Goal: Information Seeking & Learning: Compare options

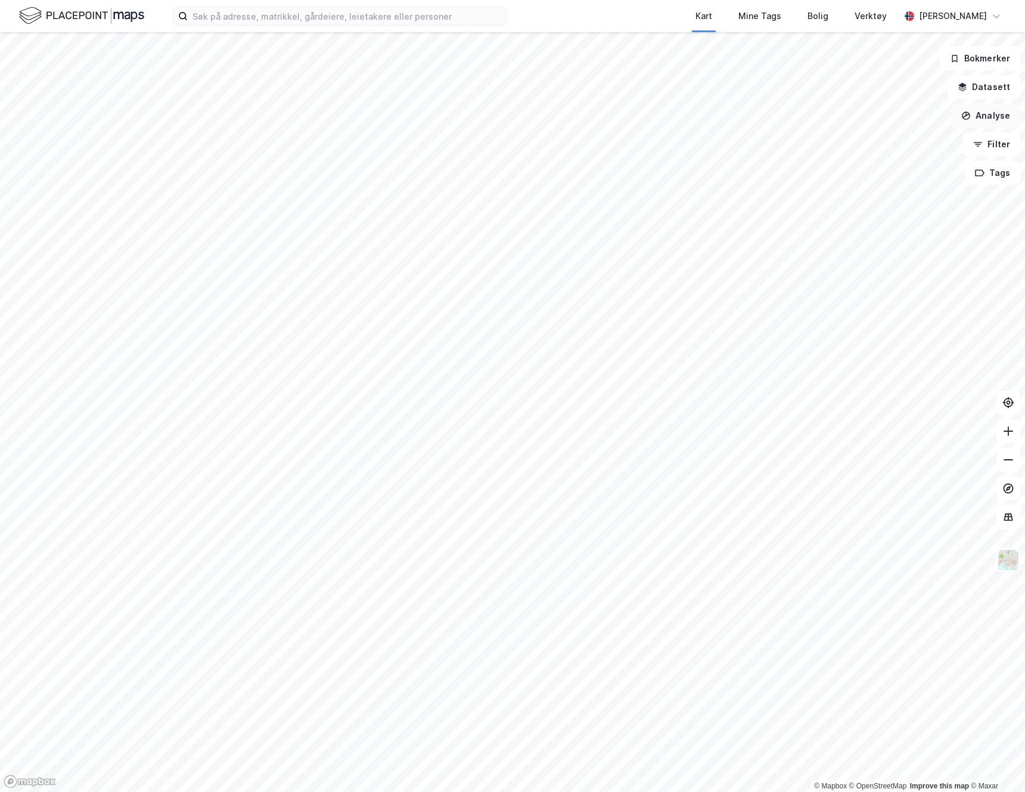
click at [990, 125] on button "Analyse" at bounding box center [985, 116] width 69 height 24
click at [990, 94] on button "Datasett" at bounding box center [984, 87] width 73 height 24
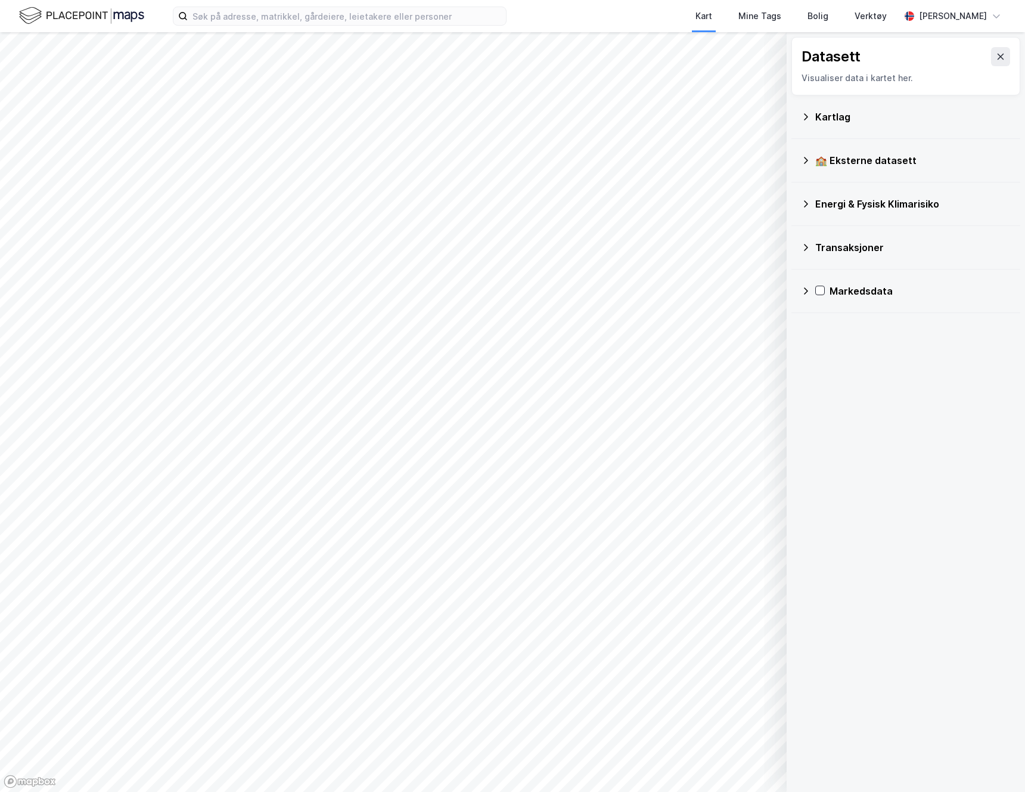
click at [808, 204] on icon at bounding box center [806, 204] width 10 height 10
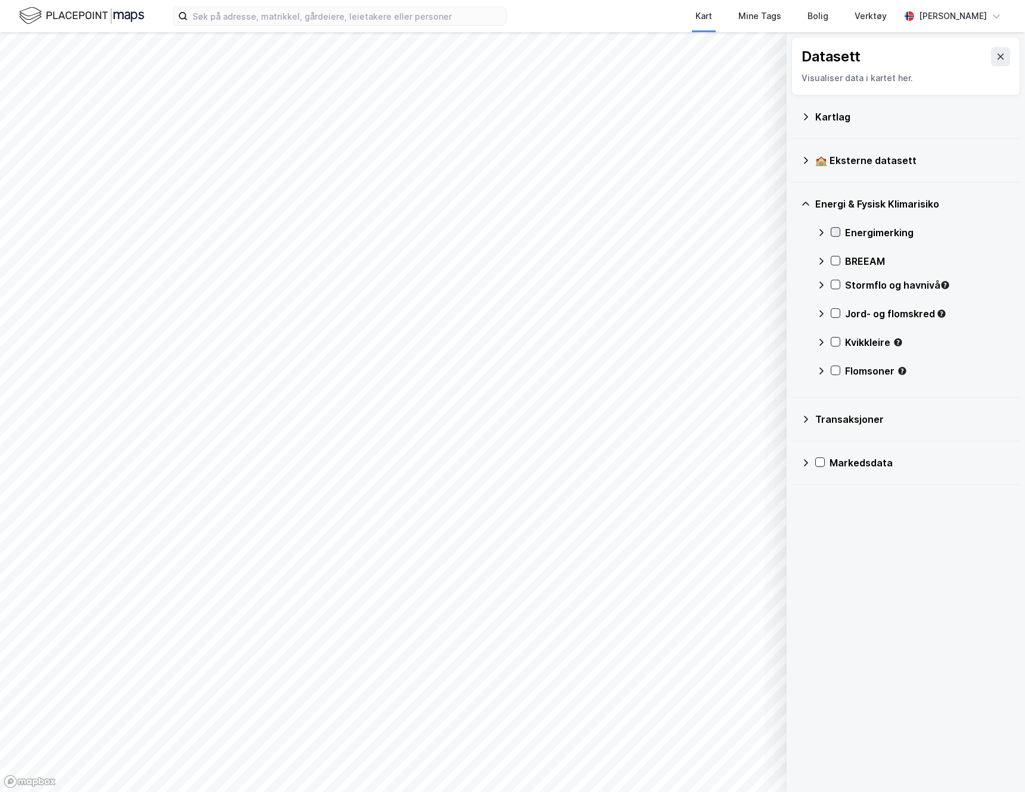
click at [838, 234] on icon at bounding box center [836, 232] width 8 height 8
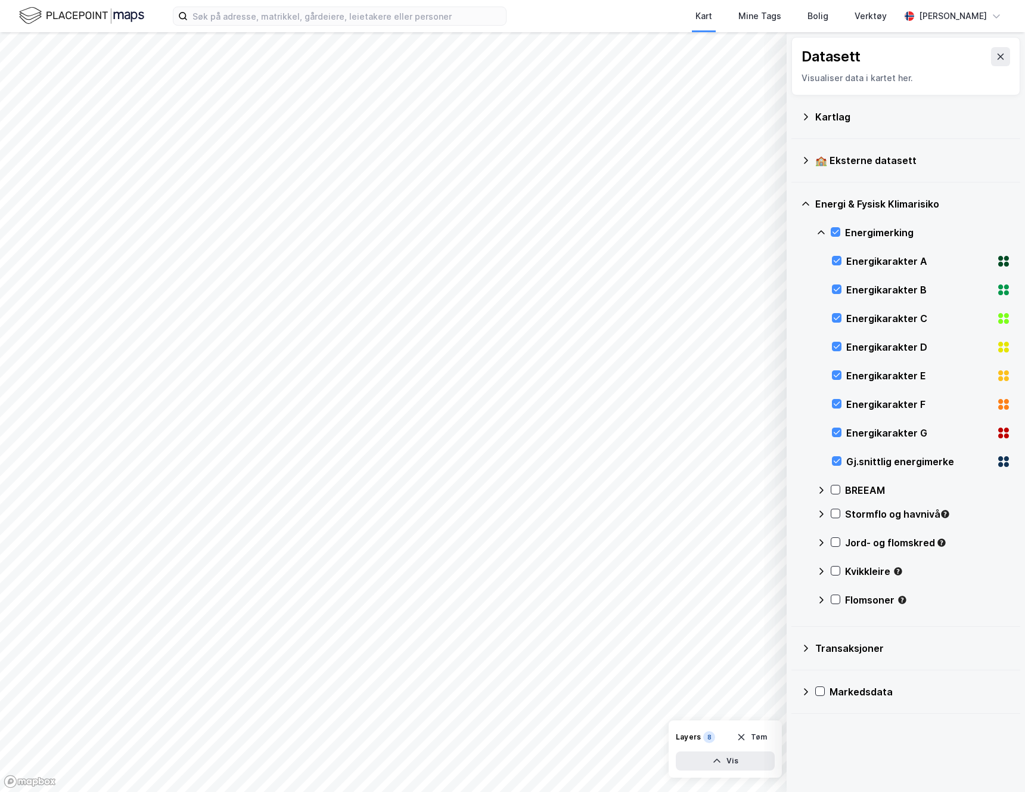
click at [811, 203] on div "Energi & Fysisk Klimarisiko" at bounding box center [906, 204] width 210 height 29
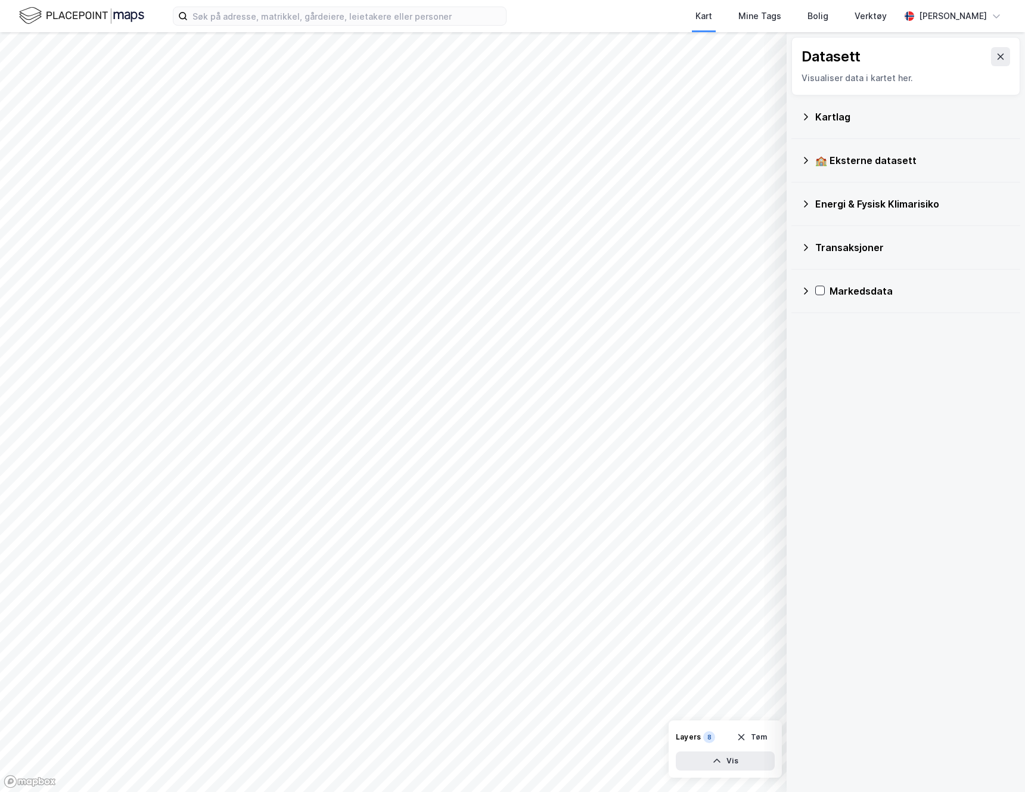
click at [805, 158] on icon at bounding box center [806, 160] width 4 height 7
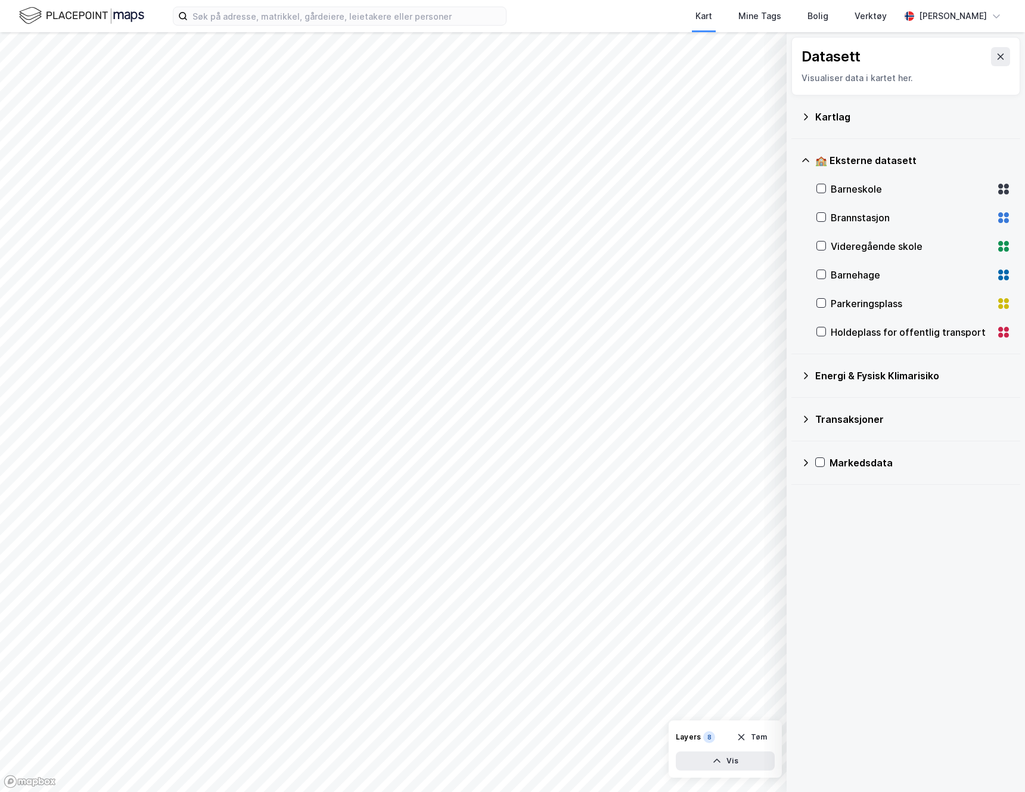
click at [805, 158] on icon at bounding box center [805, 160] width 7 height 4
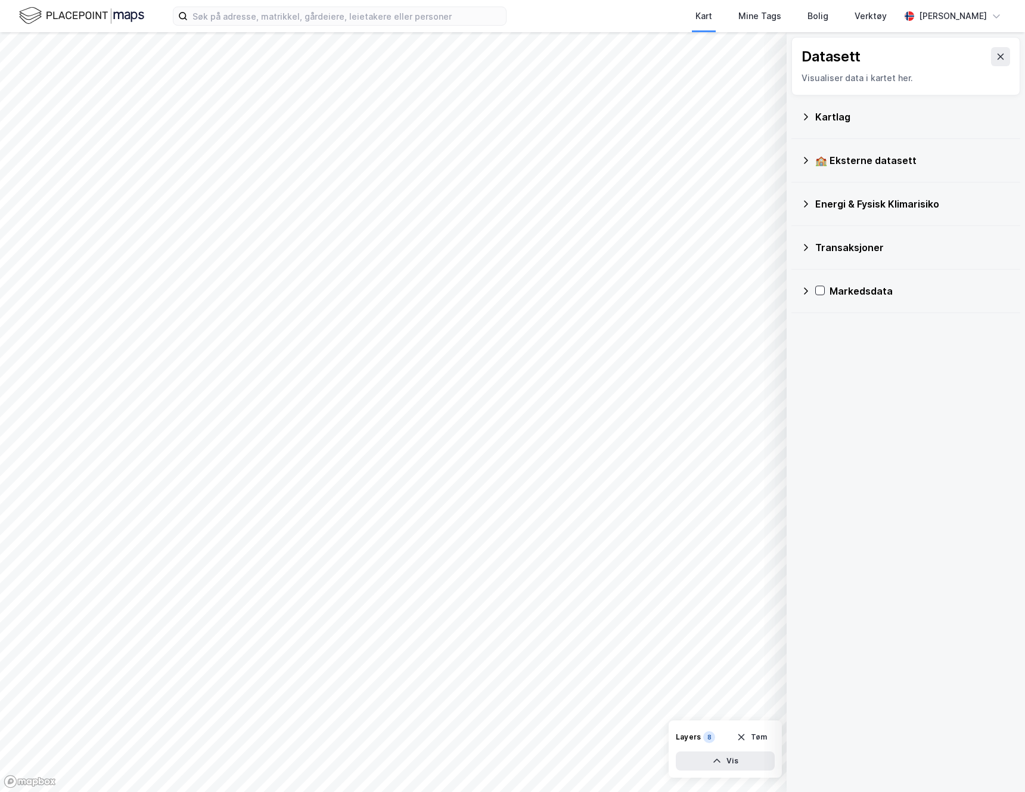
click at [807, 112] on icon at bounding box center [806, 117] width 10 height 10
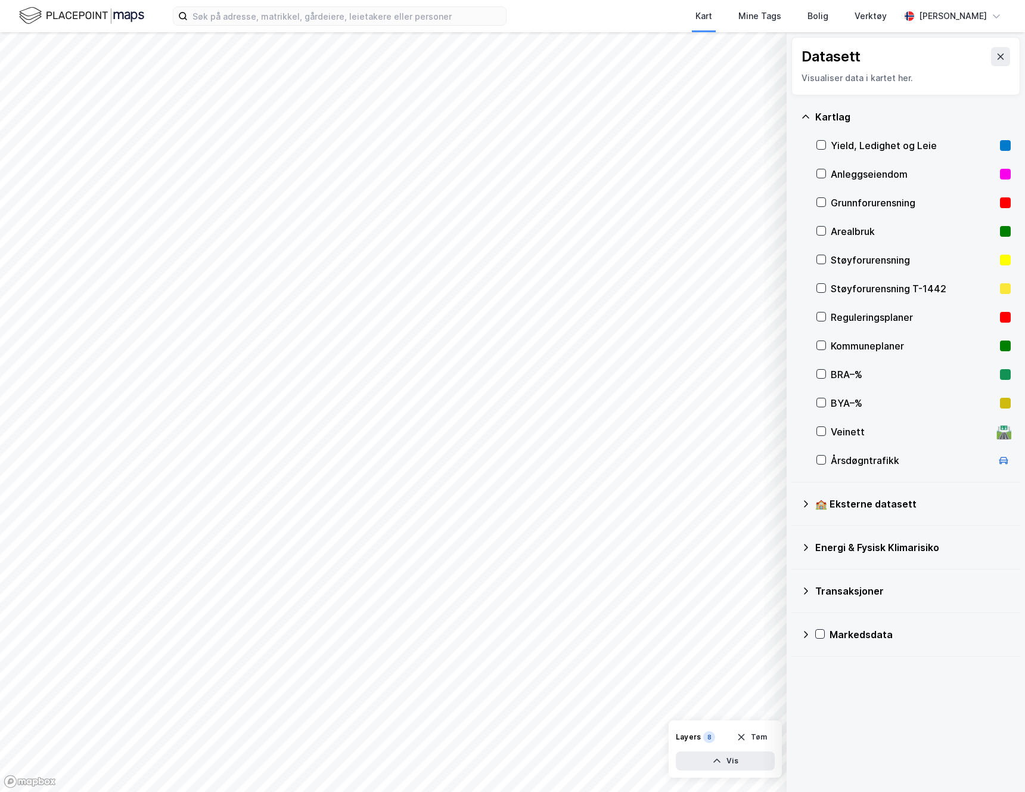
click at [805, 119] on icon at bounding box center [806, 117] width 10 height 10
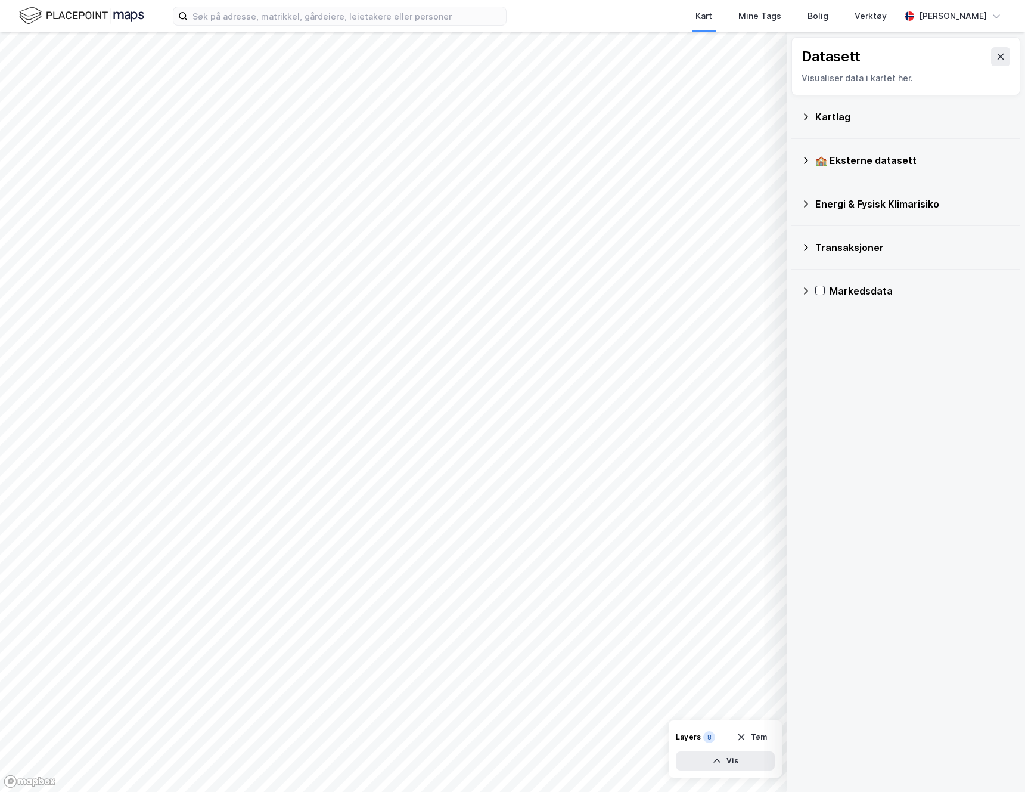
click at [807, 205] on icon at bounding box center [806, 204] width 10 height 10
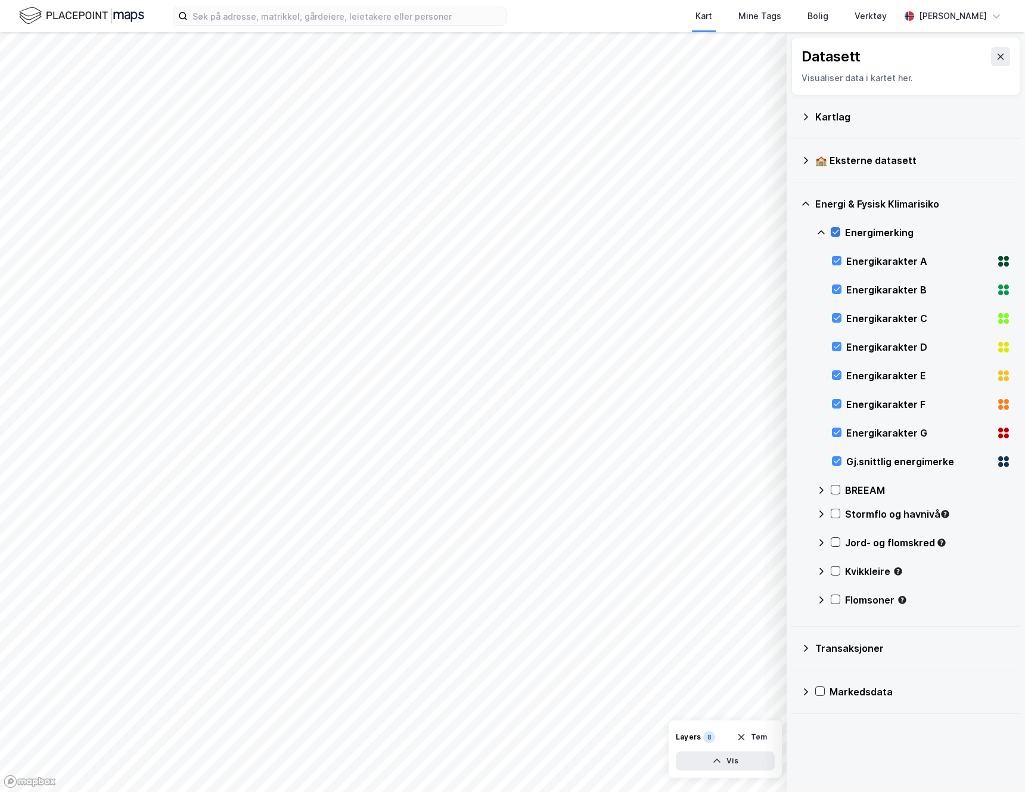
click at [834, 234] on icon at bounding box center [836, 232] width 8 height 8
click at [820, 234] on icon at bounding box center [822, 233] width 10 height 10
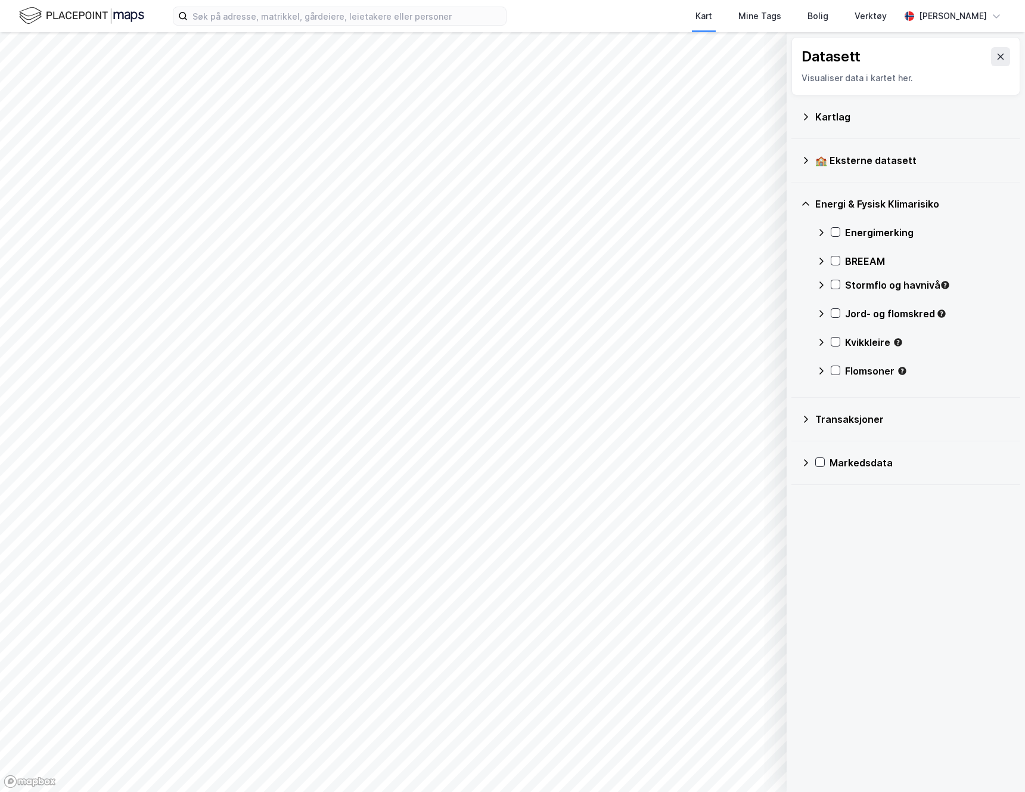
click at [807, 201] on icon at bounding box center [806, 204] width 10 height 10
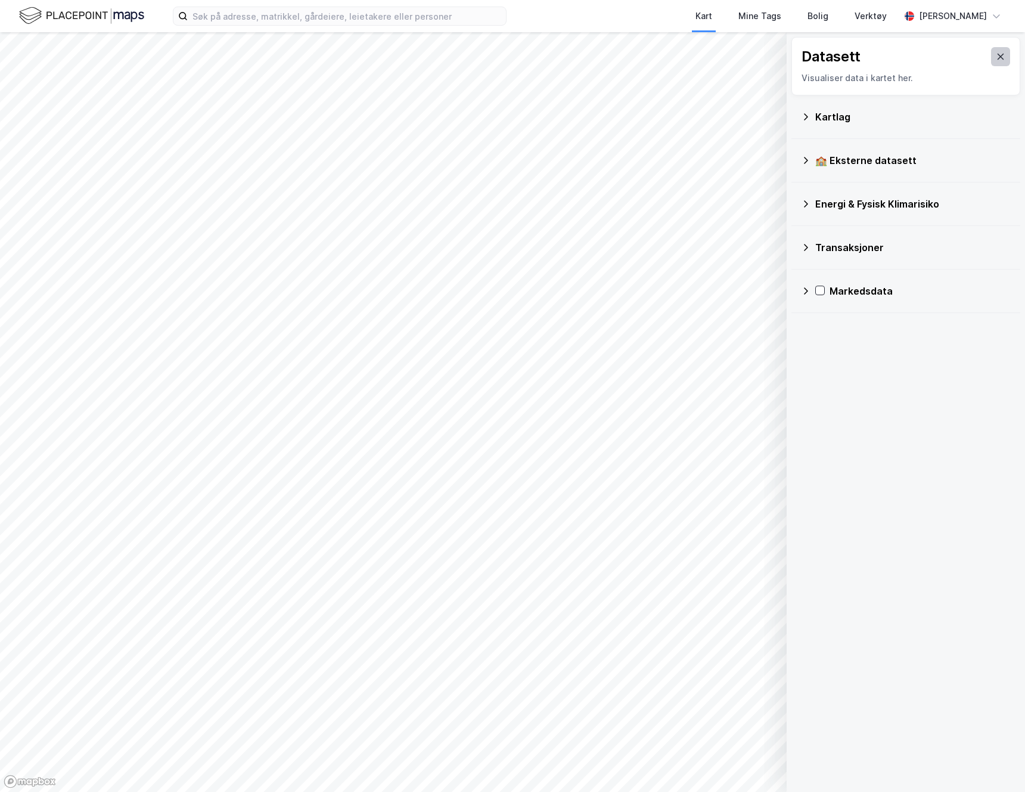
click at [997, 58] on button at bounding box center [1000, 56] width 19 height 19
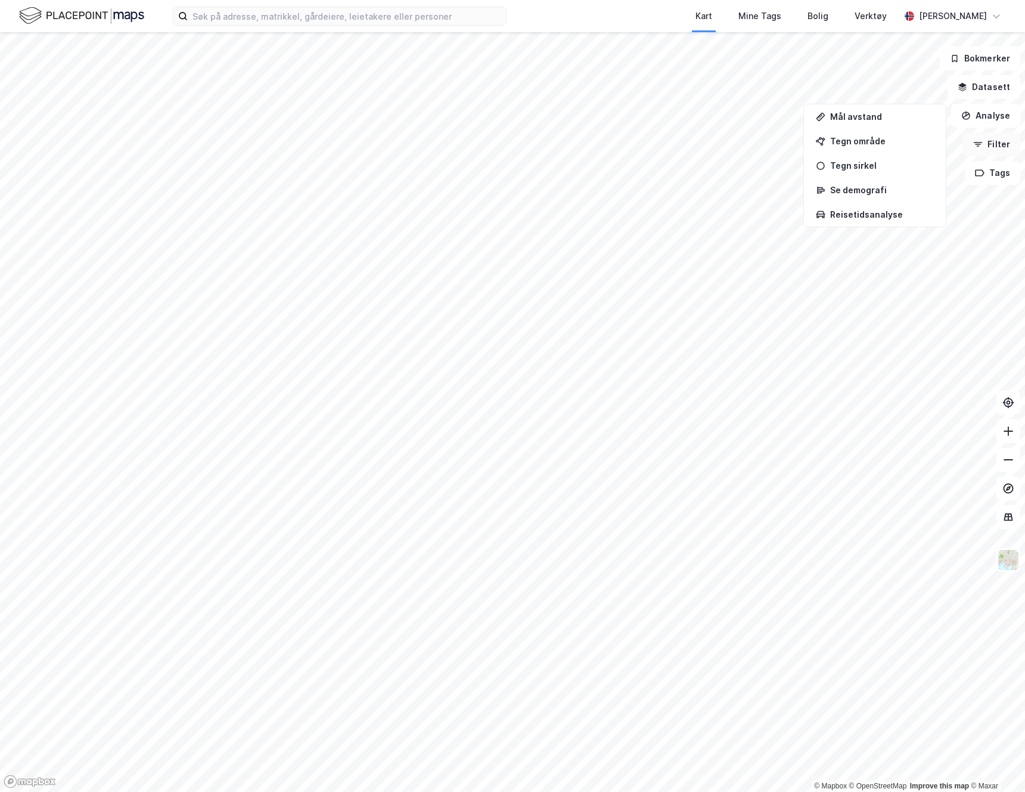
click at [989, 151] on button "Filter" at bounding box center [991, 144] width 57 height 24
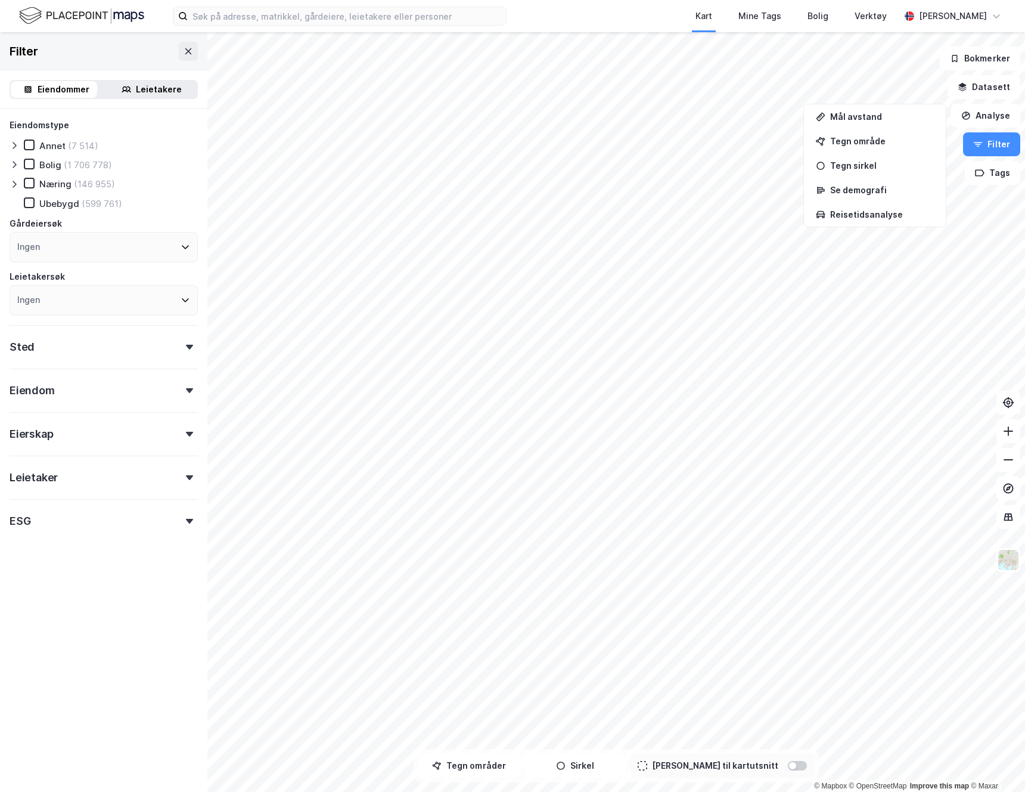
click at [14, 183] on icon at bounding box center [15, 184] width 10 height 10
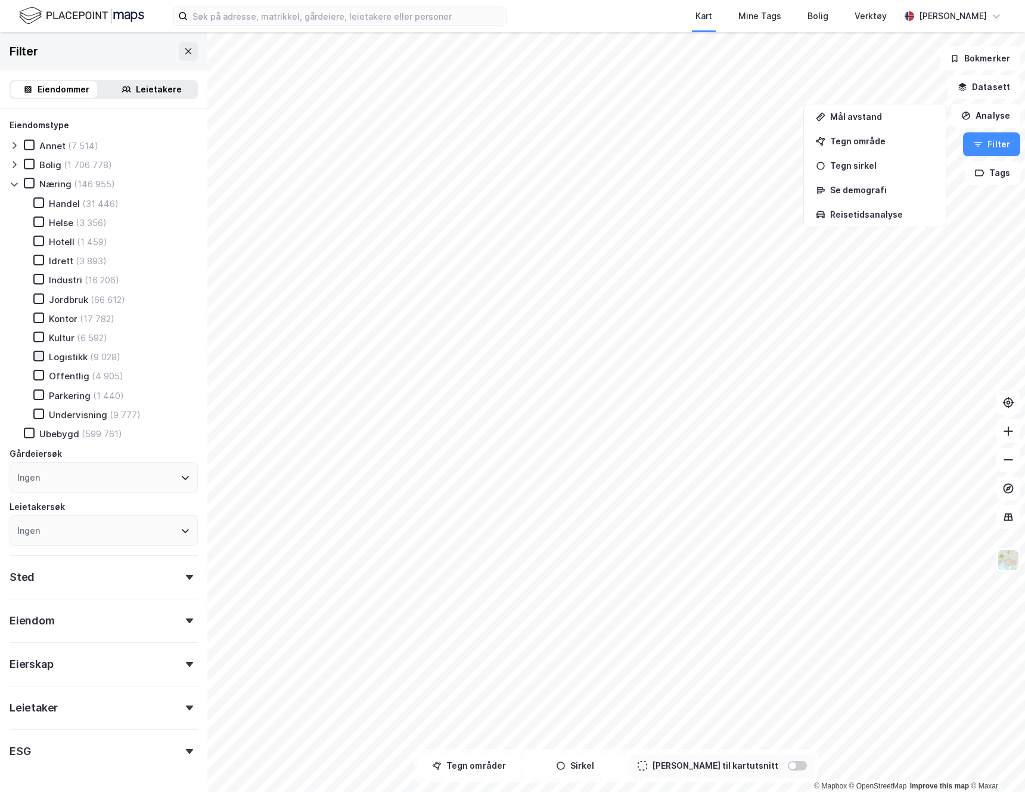
click at [38, 358] on icon at bounding box center [39, 356] width 8 height 8
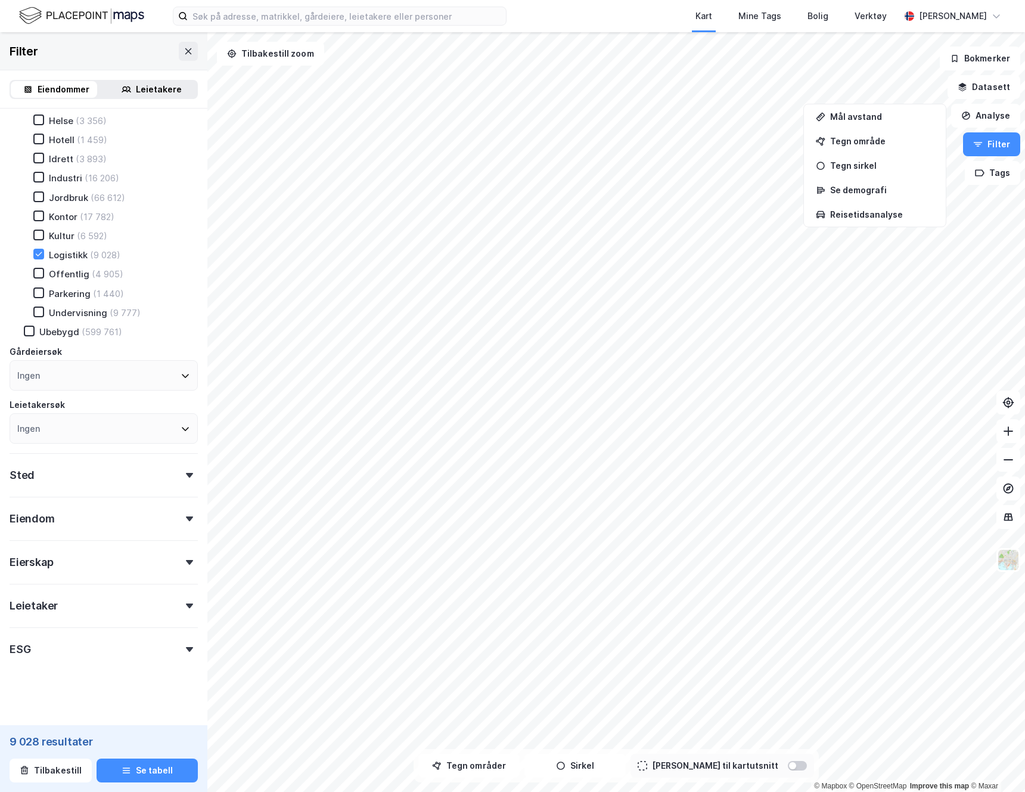
scroll to position [103, 0]
click at [182, 469] on div "Sted" at bounding box center [104, 469] width 188 height 34
click at [179, 472] on div "Sted" at bounding box center [104, 469] width 188 height 34
click at [186, 647] on icon at bounding box center [189, 648] width 7 height 5
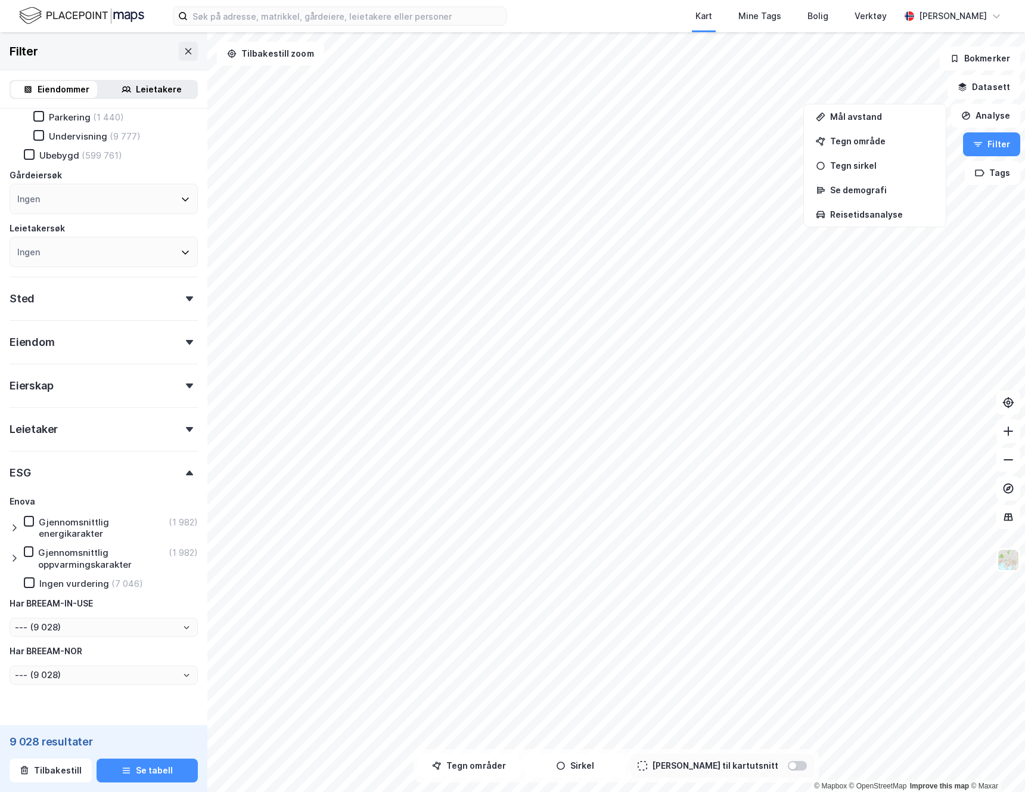
scroll to position [307, 0]
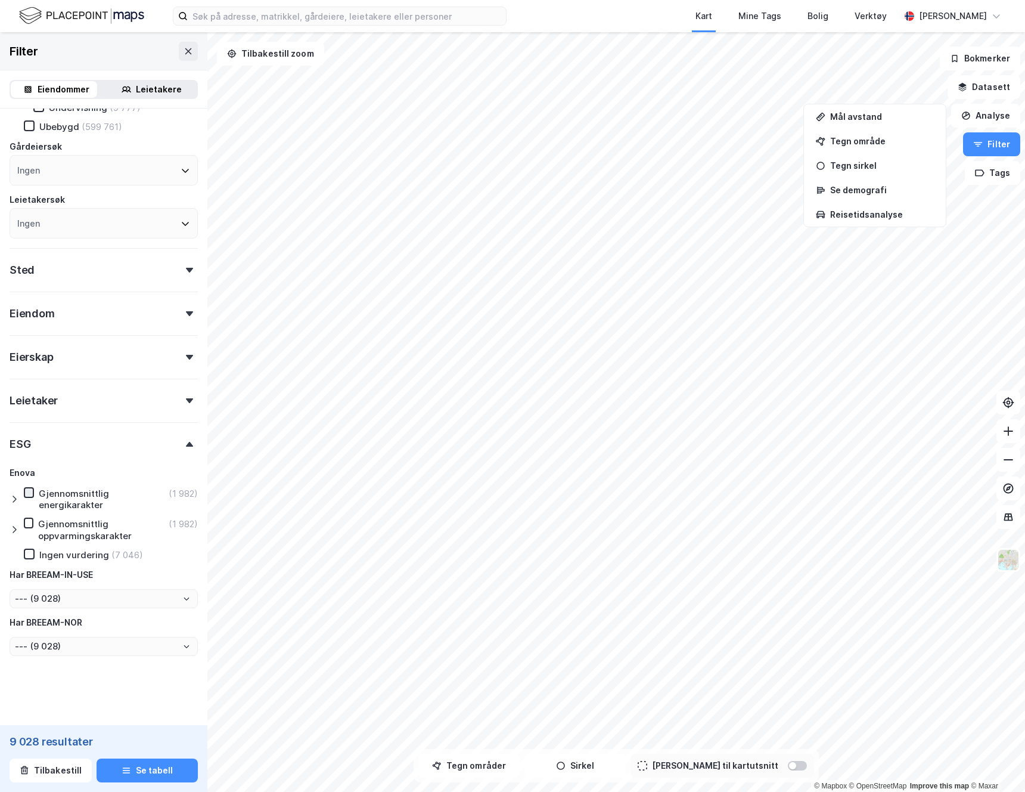
click at [32, 491] on icon at bounding box center [29, 492] width 8 height 8
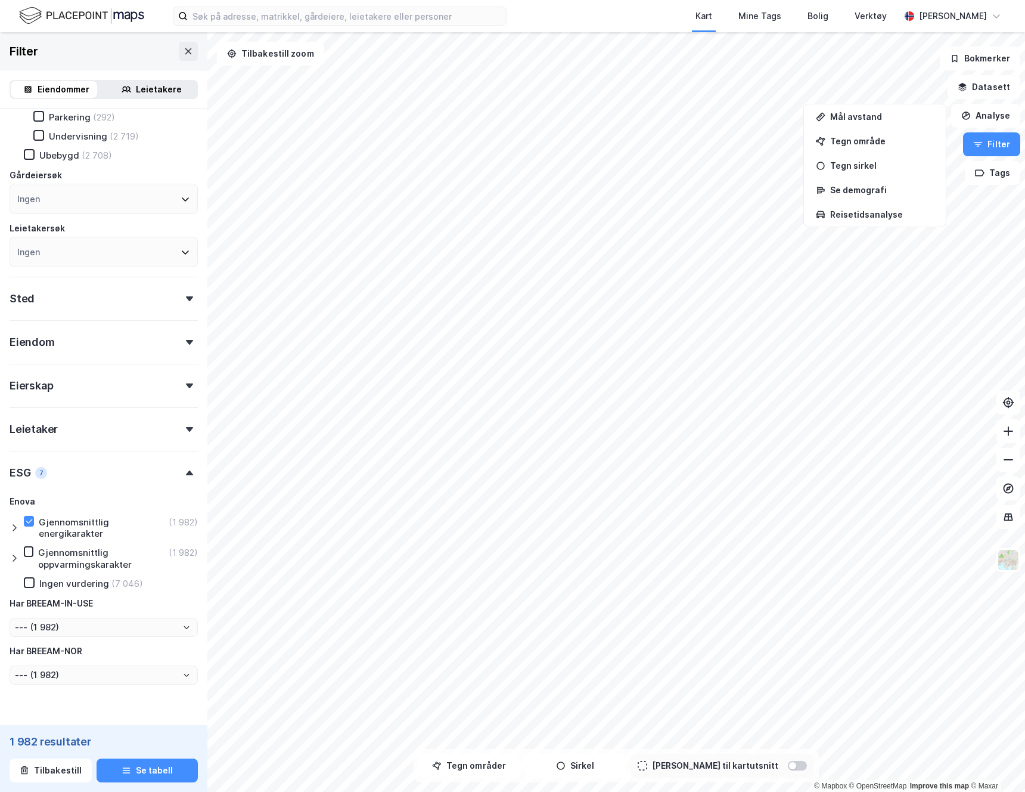
type input "--- (1 982)"
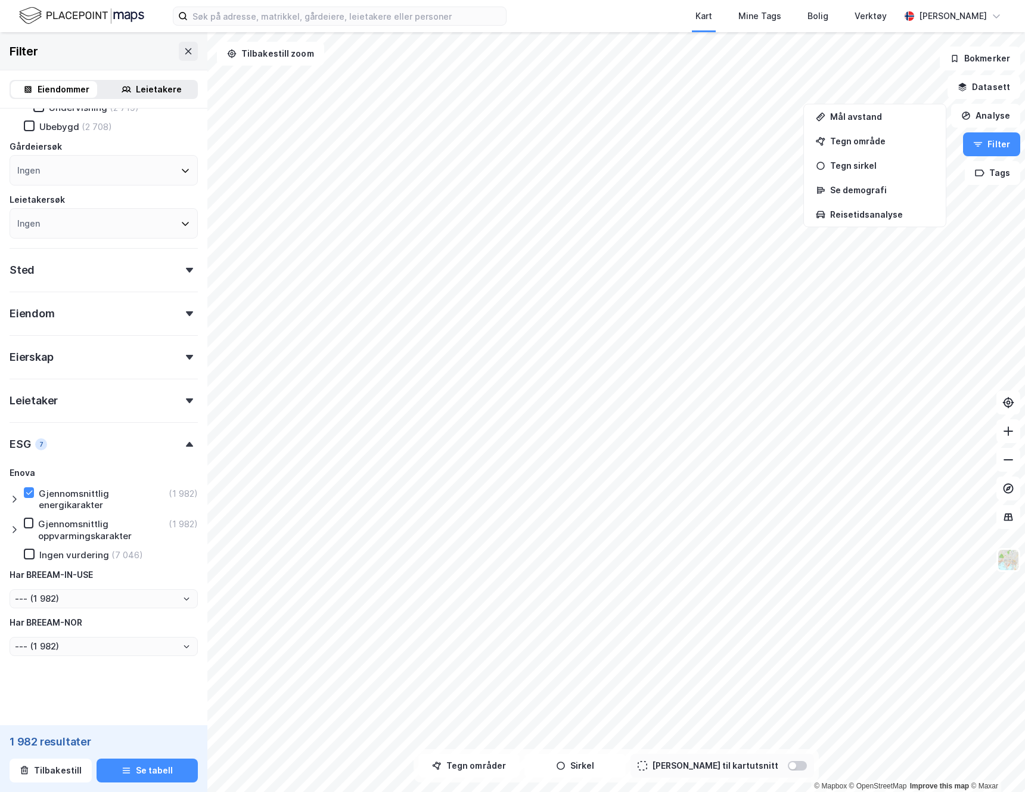
click at [18, 500] on icon at bounding box center [15, 499] width 10 height 10
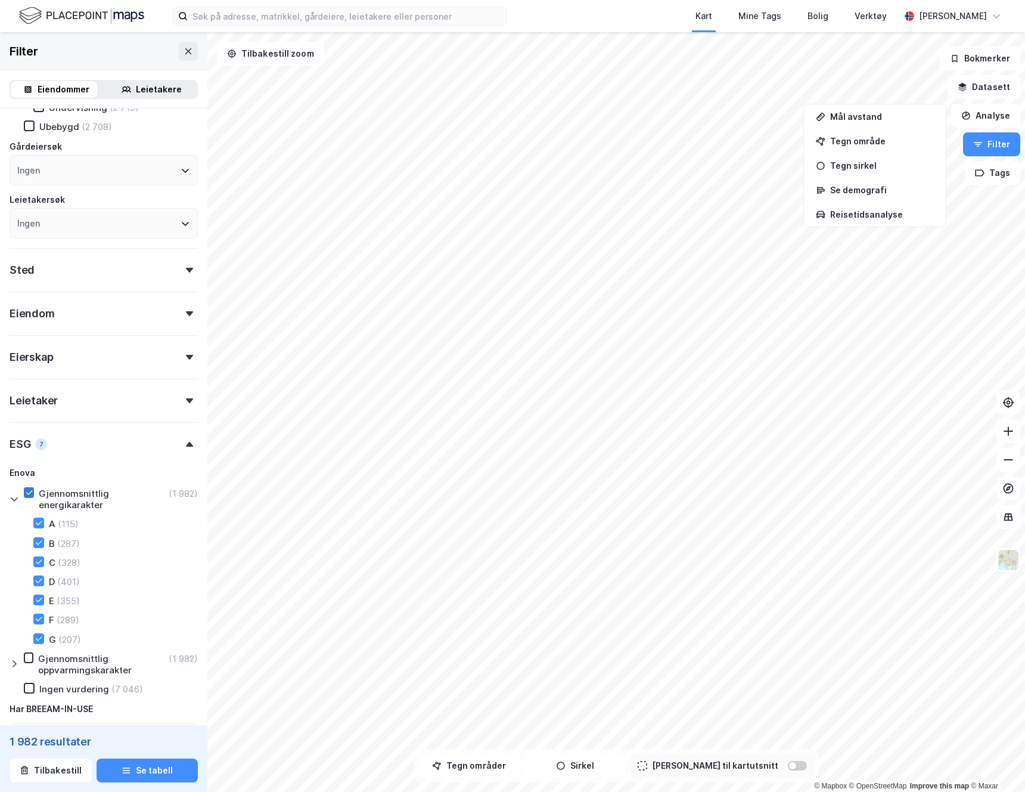
click at [30, 494] on icon at bounding box center [29, 492] width 8 height 8
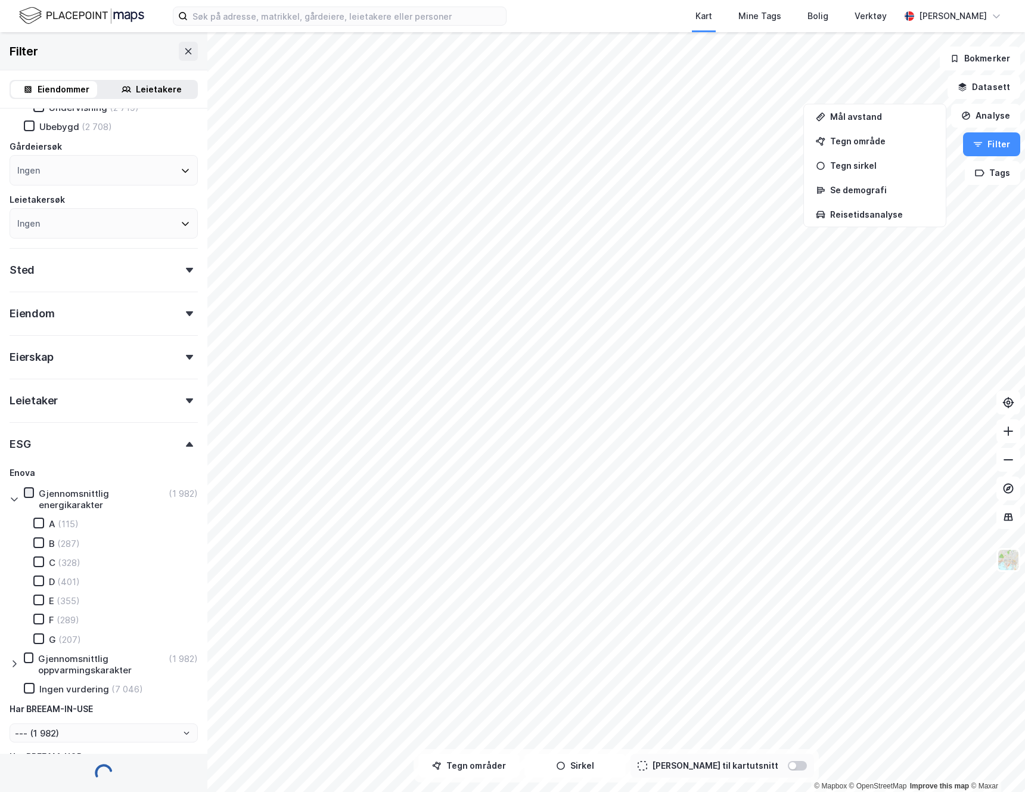
type input "--- (9 028)"
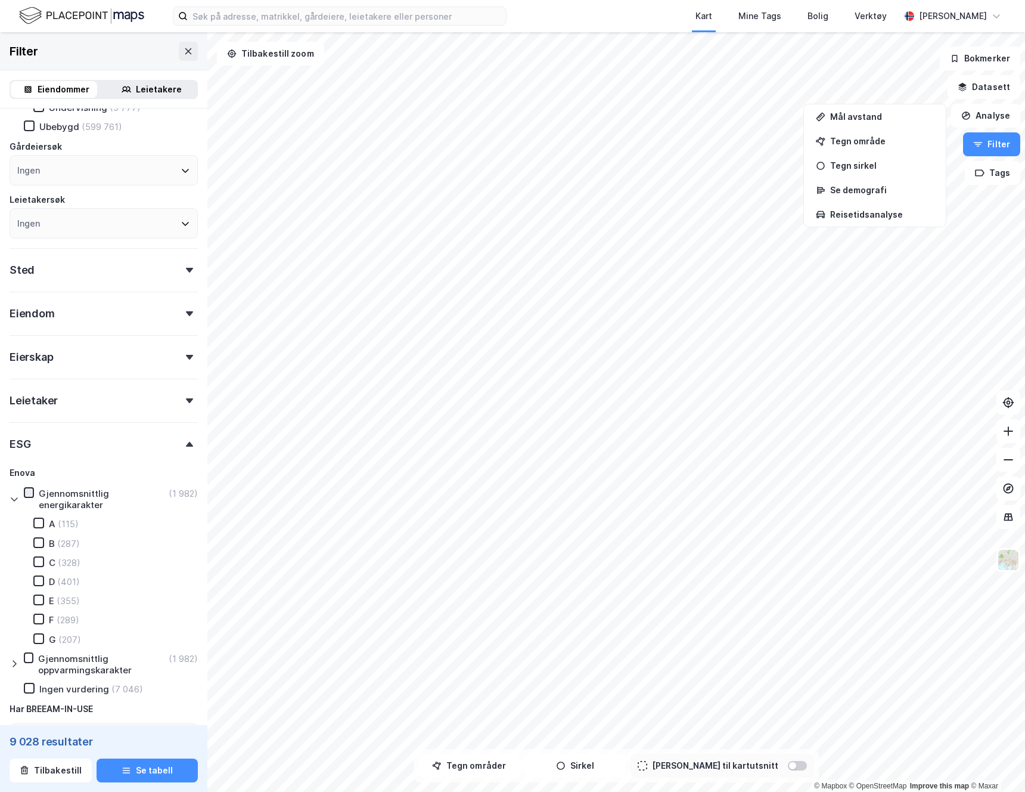
click at [30, 494] on icon at bounding box center [29, 492] width 8 height 8
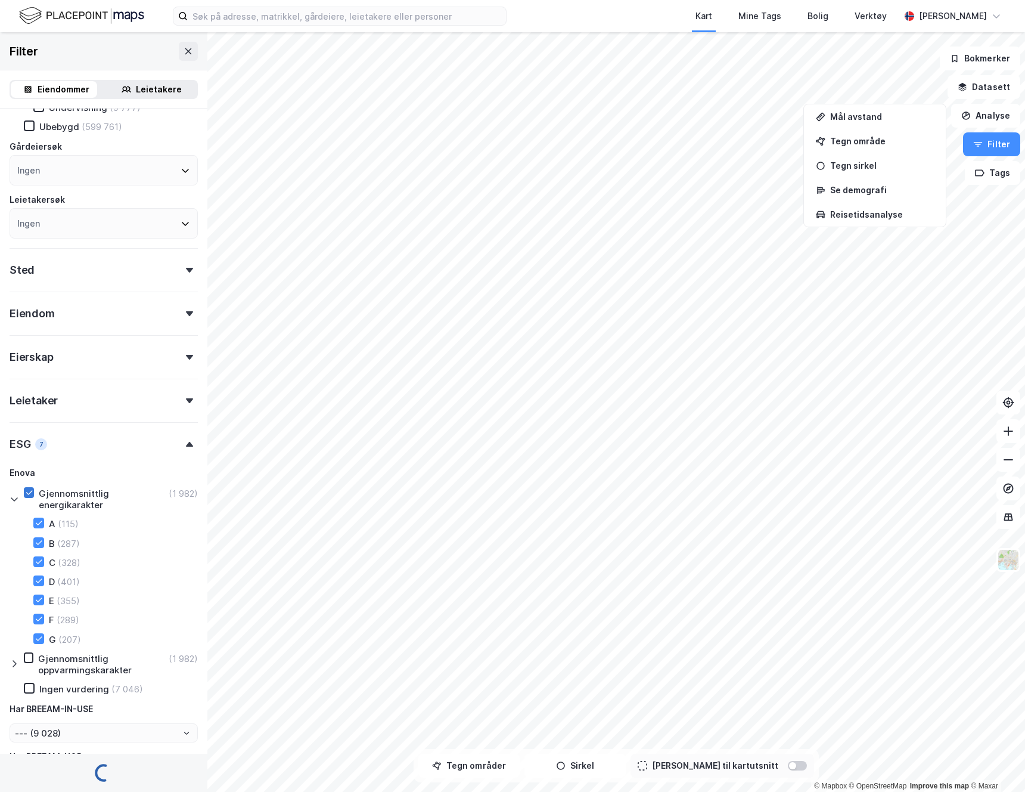
type input "--- (1 982)"
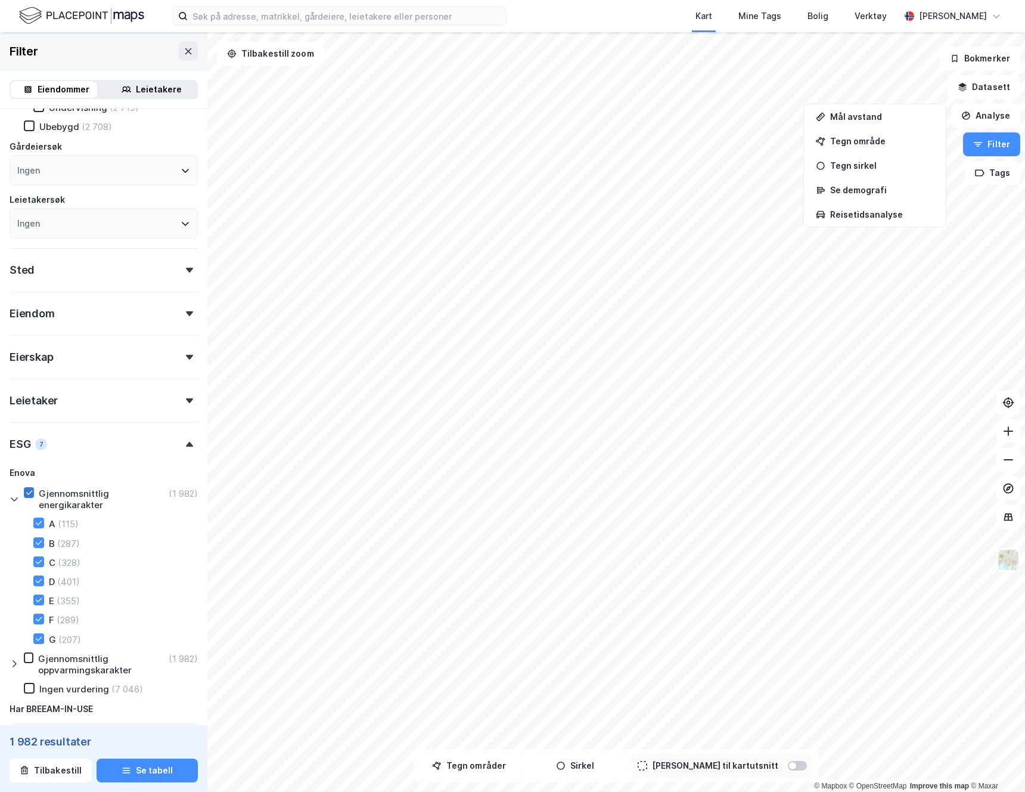
click at [29, 492] on icon at bounding box center [29, 492] width 8 height 8
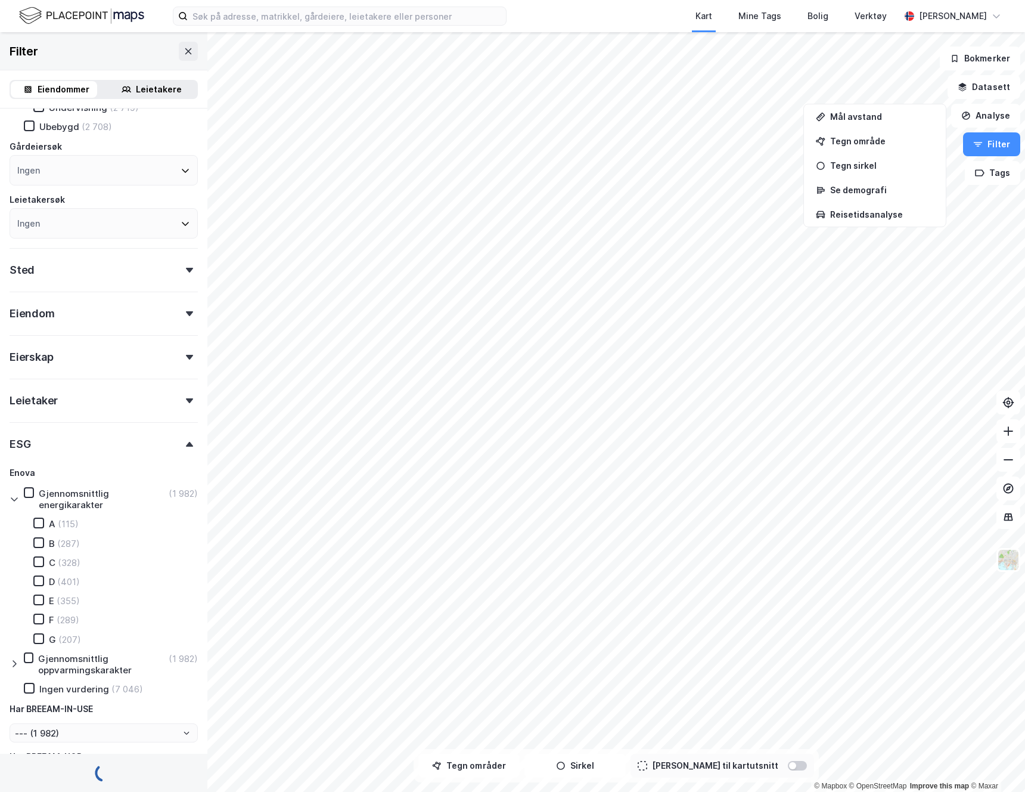
type input "--- (9 028)"
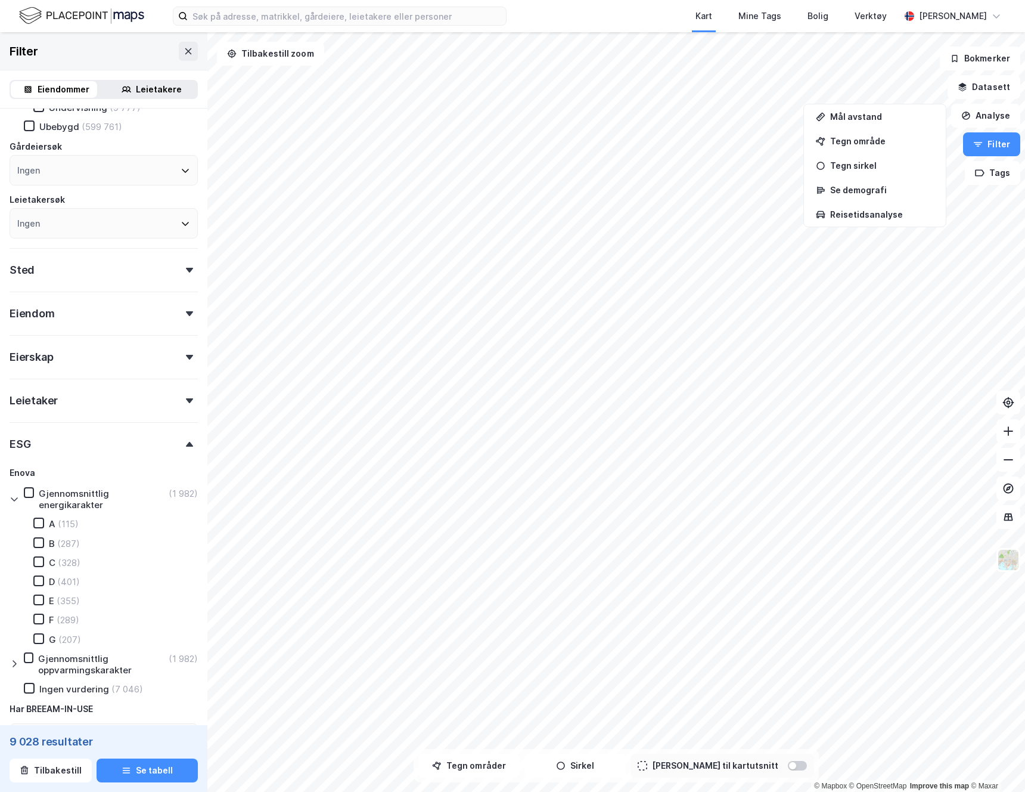
click at [788, 768] on div at bounding box center [797, 766] width 19 height 10
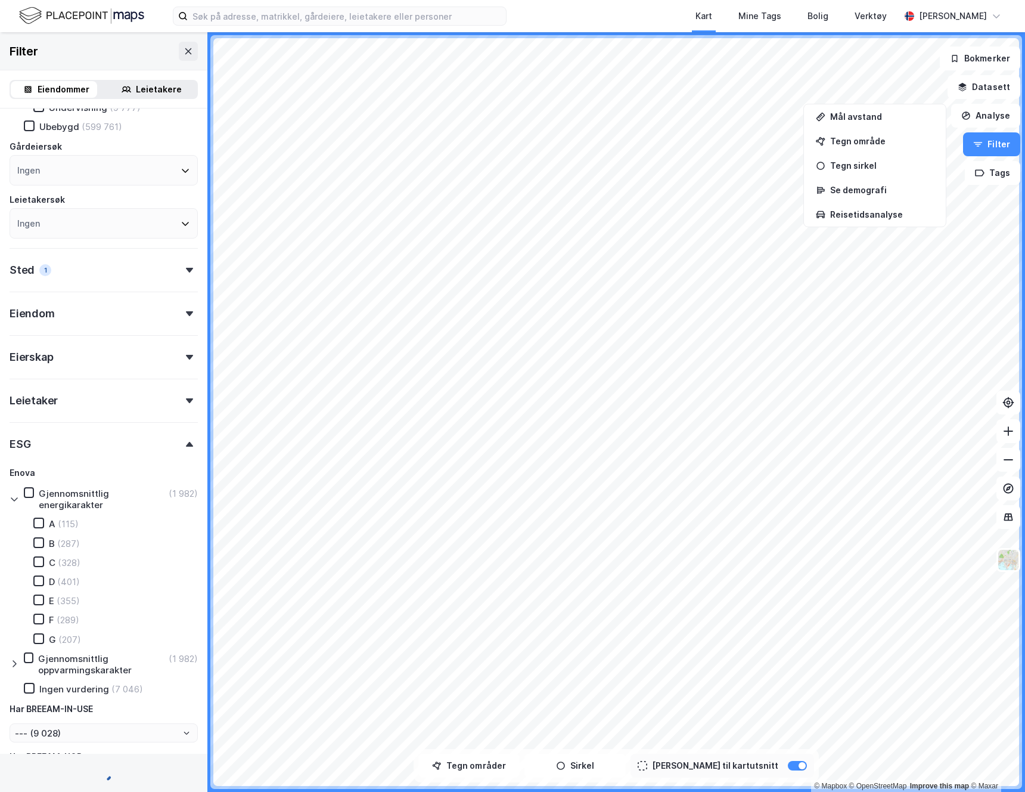
type input "--- (3 682)"
click at [91, 311] on div "Eiendom" at bounding box center [104, 309] width 188 height 34
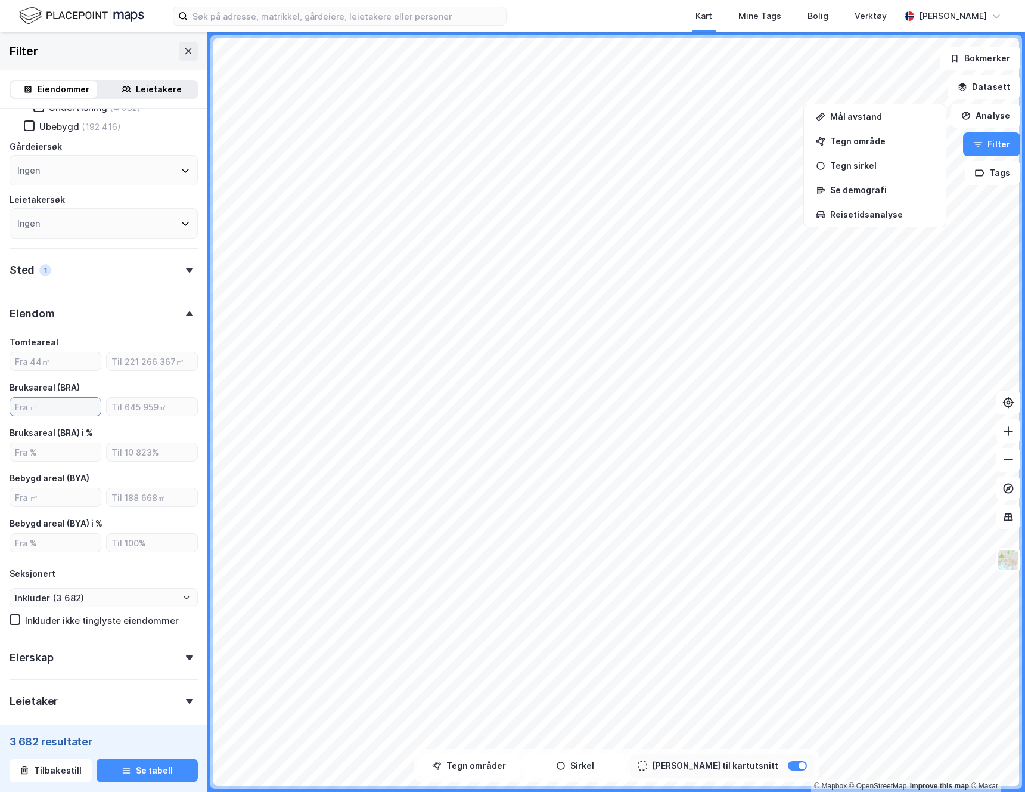
click at [52, 404] on input "number" at bounding box center [55, 407] width 91 height 18
click at [41, 493] on input "number" at bounding box center [55, 497] width 91 height 18
type input "1000"
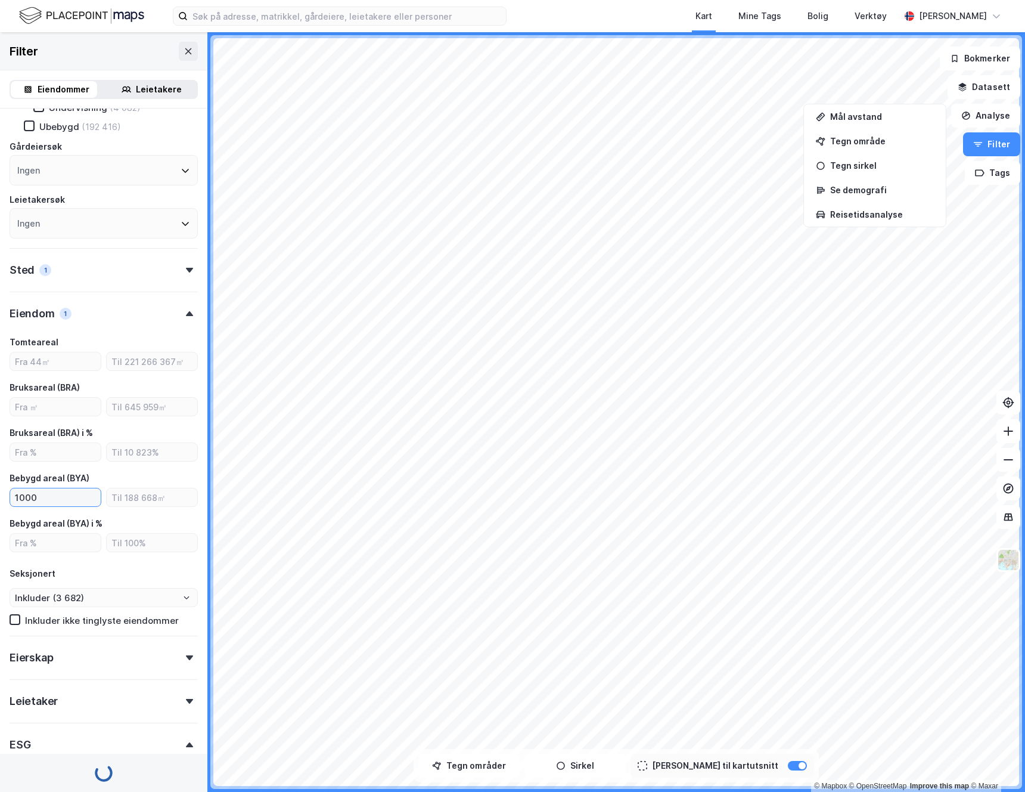
type input "--- (2 498)"
type input "Inkluder (2 498)"
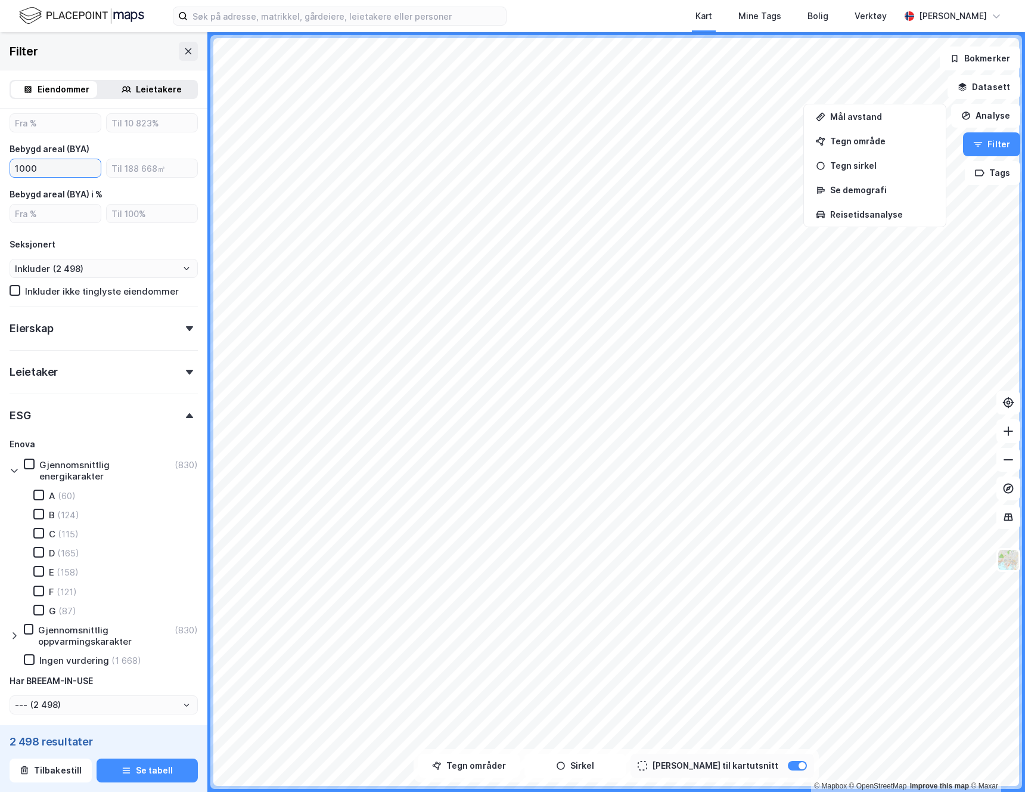
scroll to position [742, 0]
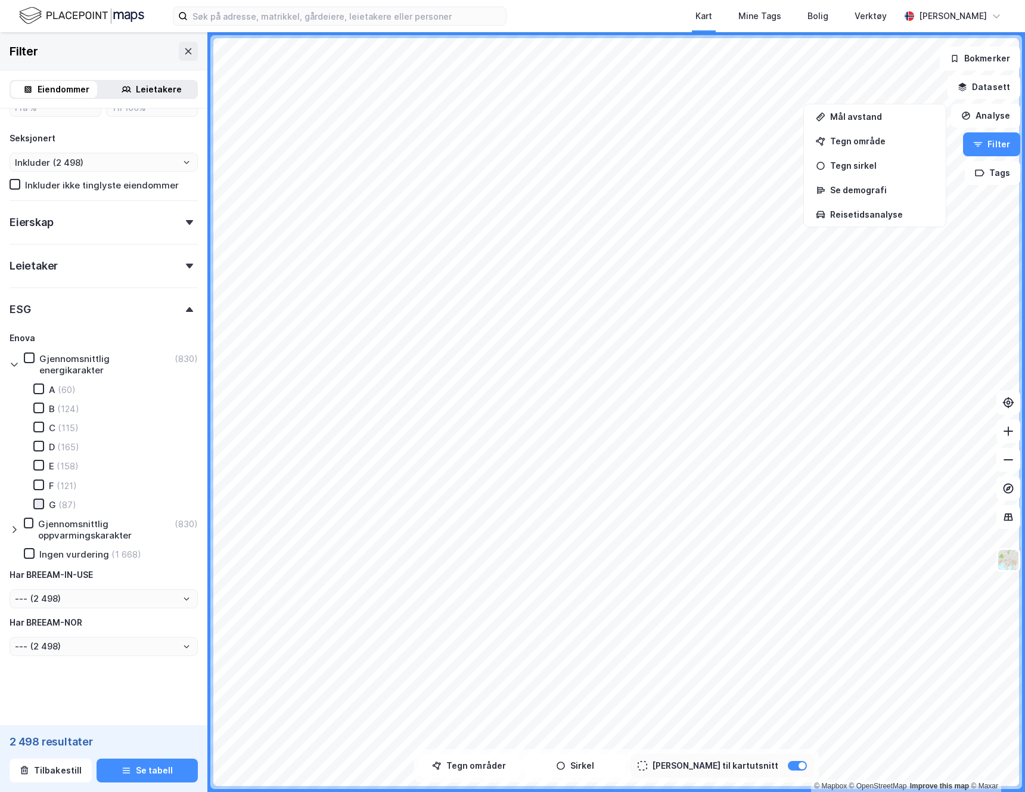
type input "1000"
click at [44, 503] on div at bounding box center [38, 503] width 11 height 11
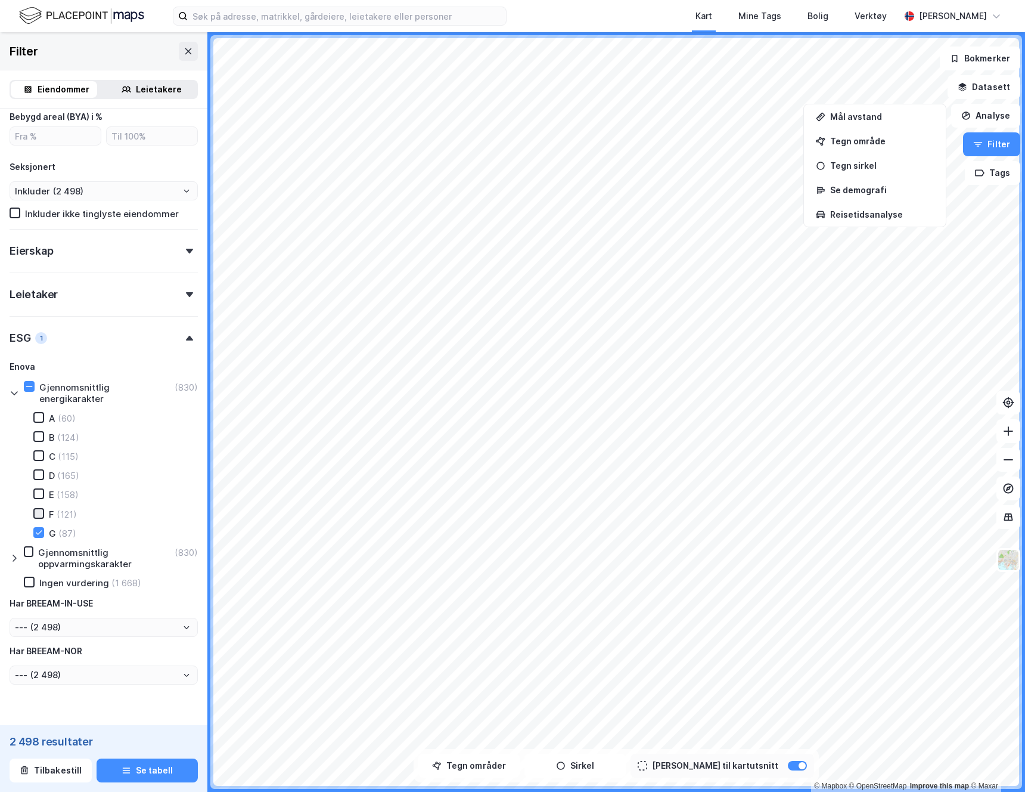
click at [41, 486] on div "A (60) B (124) C (115) D (165) E (158) F (121) G (87)" at bounding box center [108, 475] width 179 height 127
type input "--- (87)"
type input "Inkluder (87)"
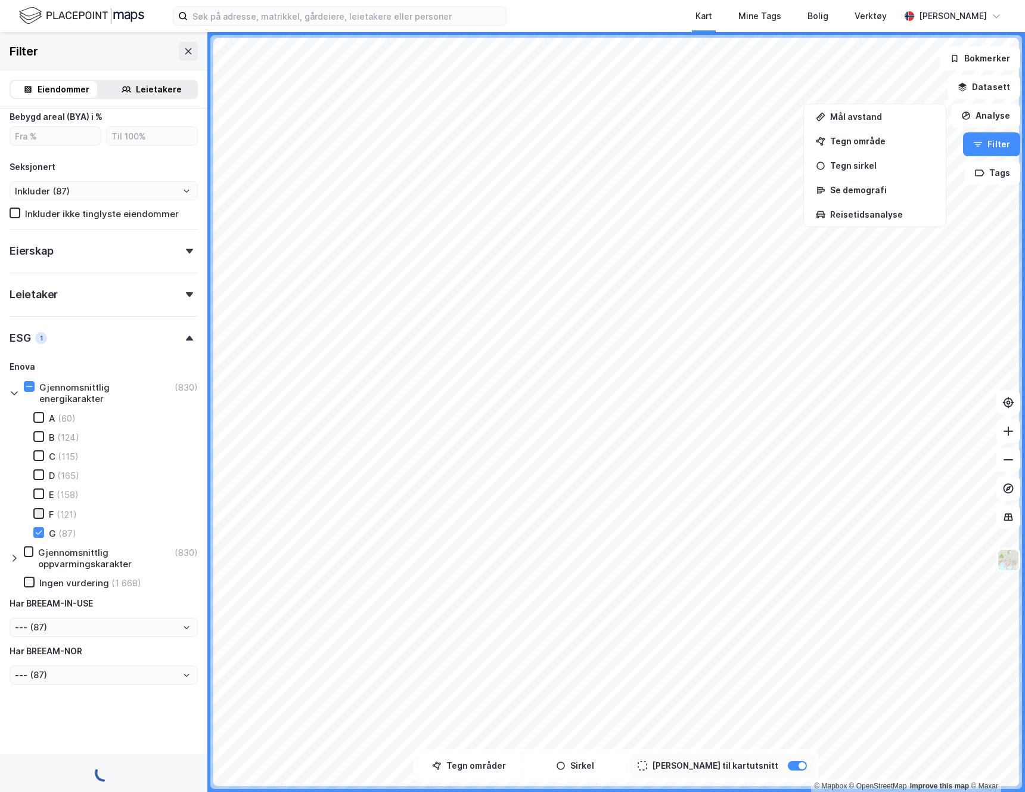
scroll to position [742, 0]
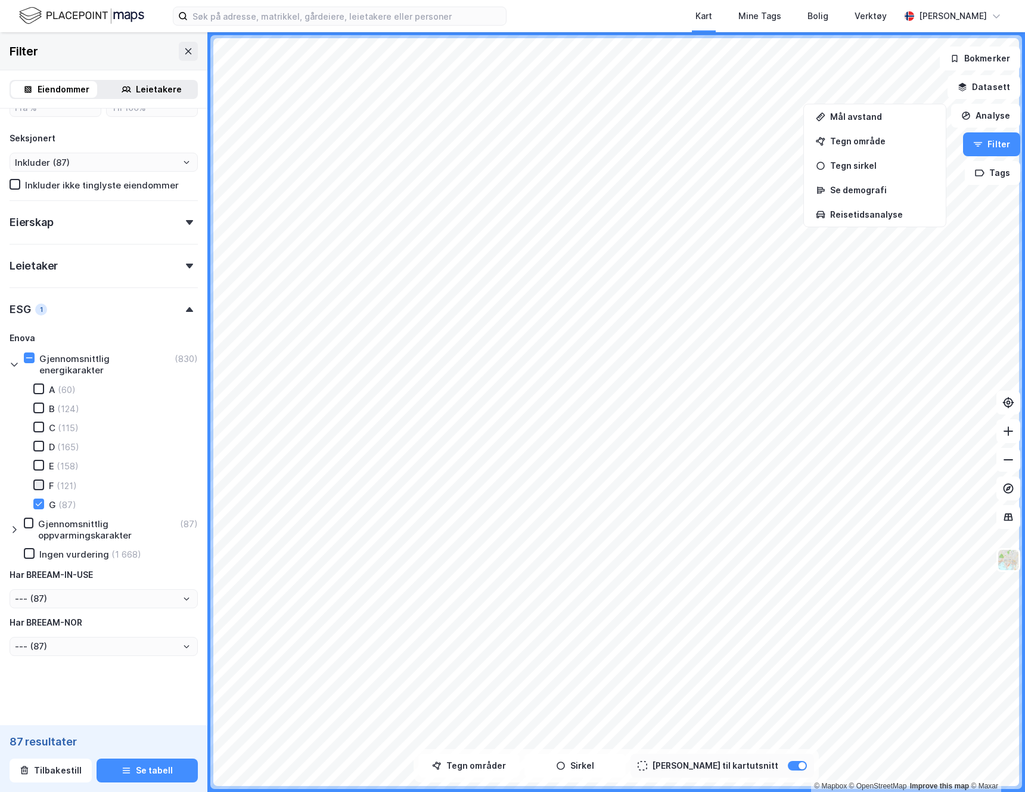
click at [41, 479] on div at bounding box center [38, 484] width 11 height 11
type input "--- (208)"
type input "Inkluder (208)"
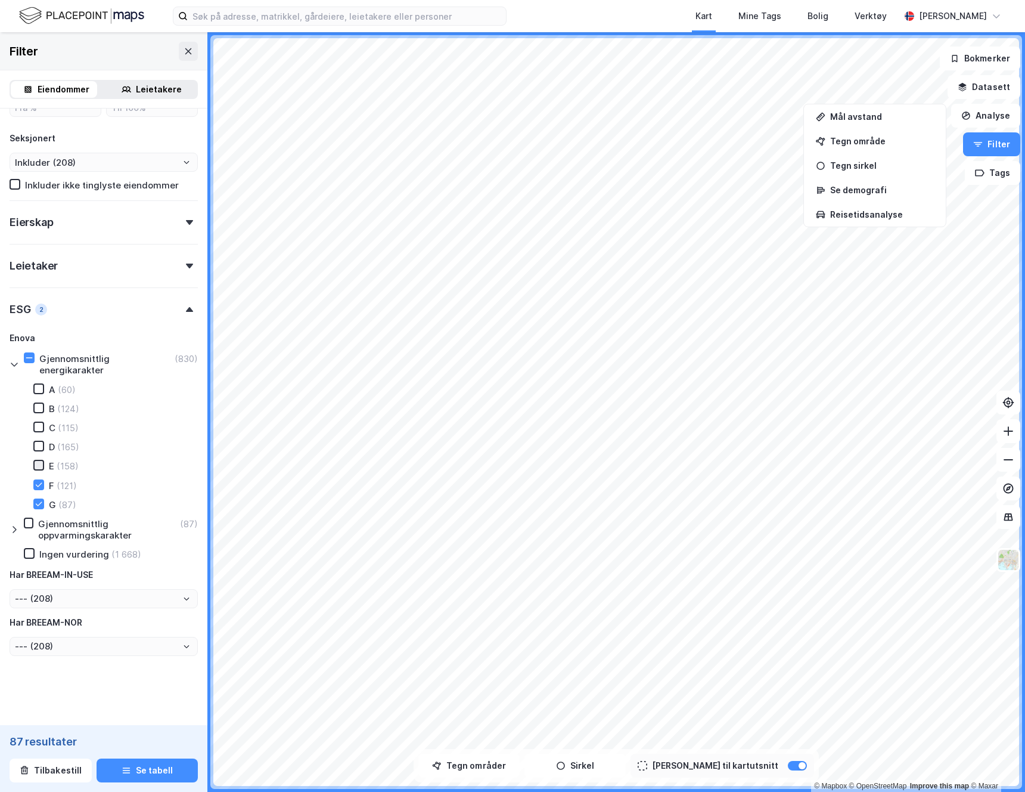
click at [39, 467] on div "A (60) B (124) C (115) D (165) E (158) F (121) G (87)" at bounding box center [108, 446] width 179 height 127
click at [39, 467] on icon at bounding box center [39, 465] width 8 height 8
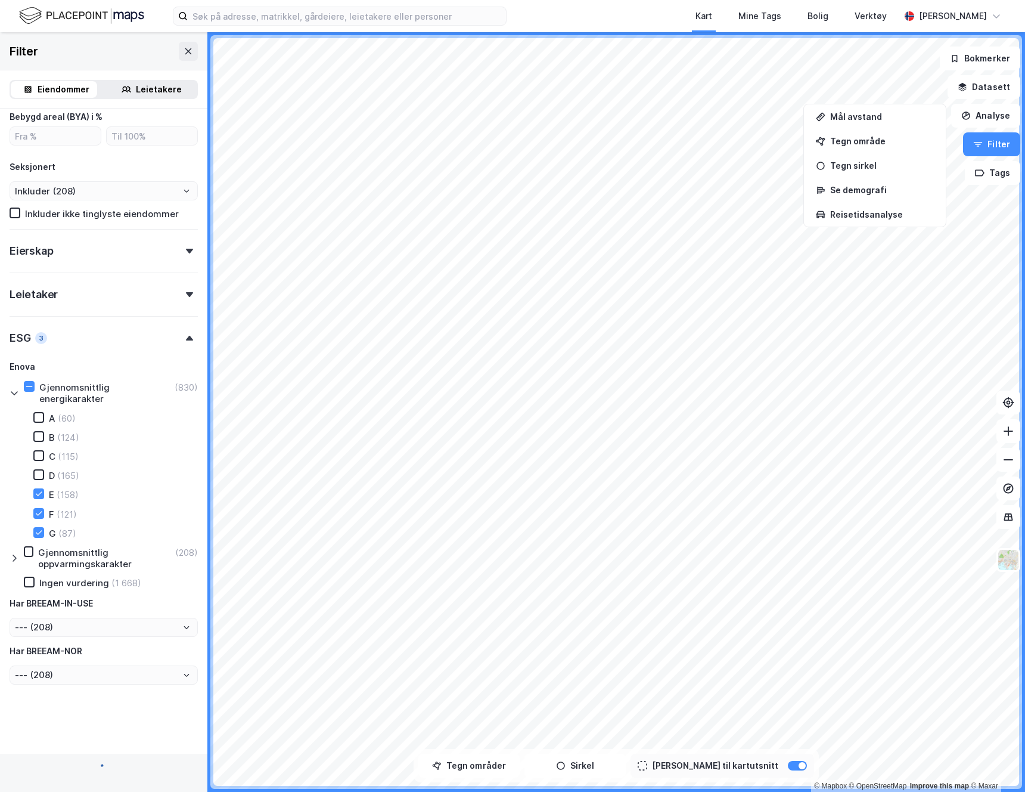
type input "--- (366)"
type input "Inkluder (366)"
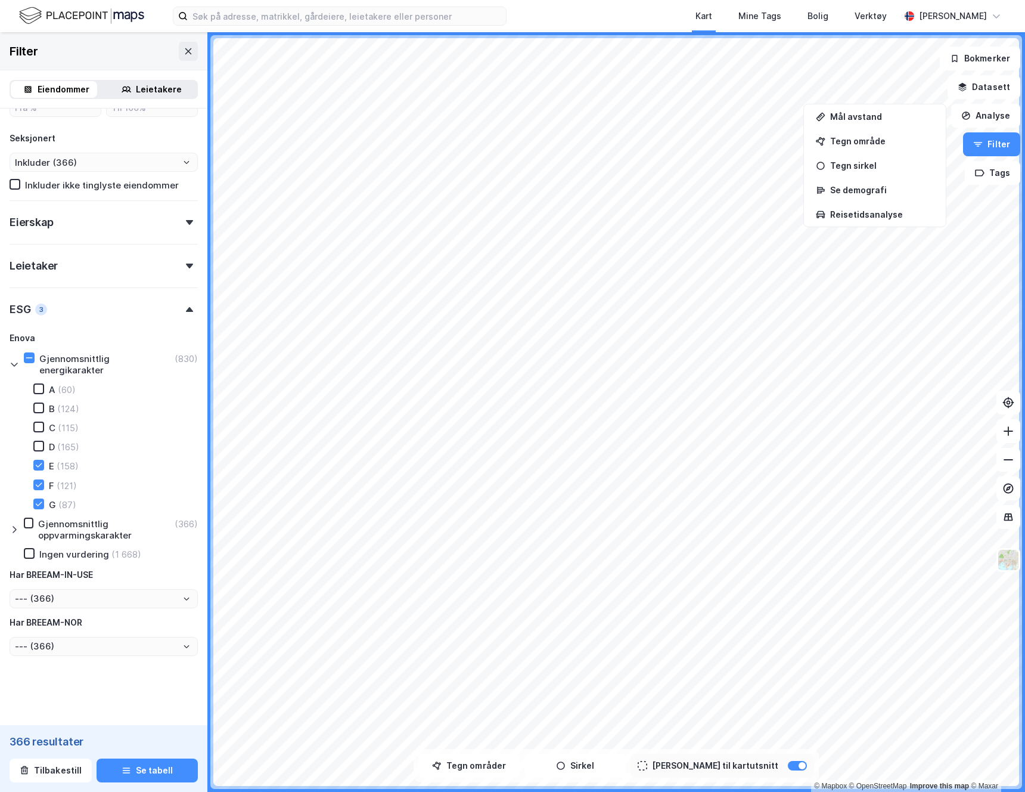
click at [161, 225] on div "Eierskap" at bounding box center [104, 217] width 188 height 34
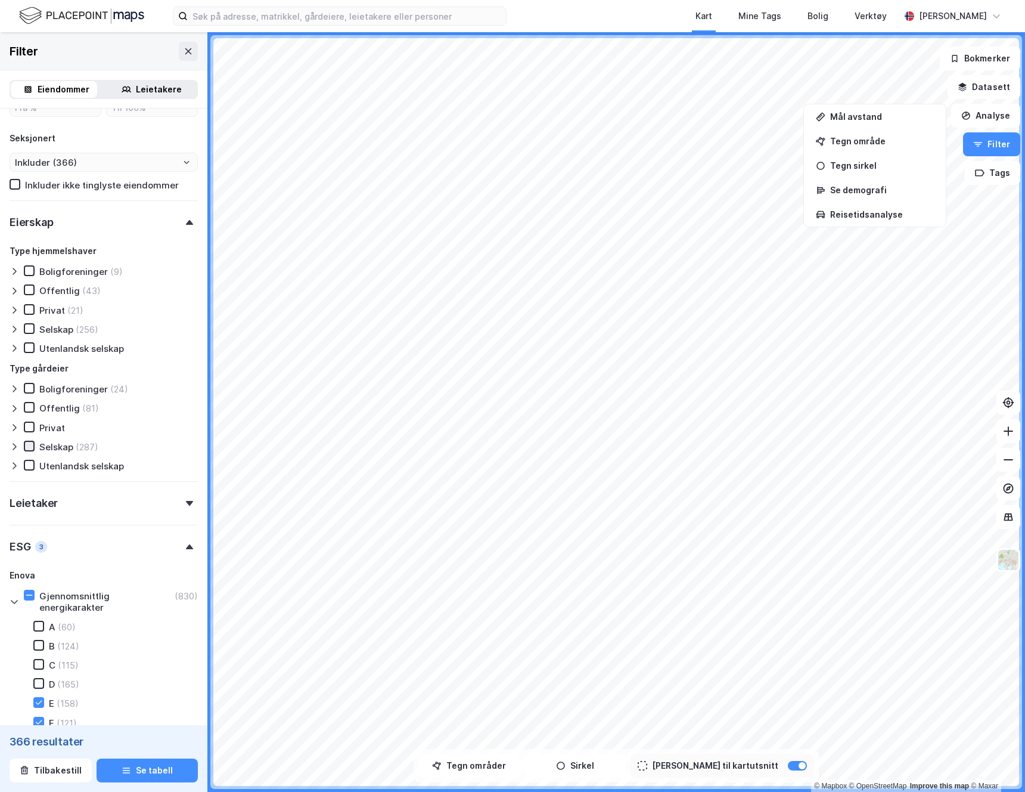
click at [26, 444] on icon at bounding box center [29, 446] width 8 height 8
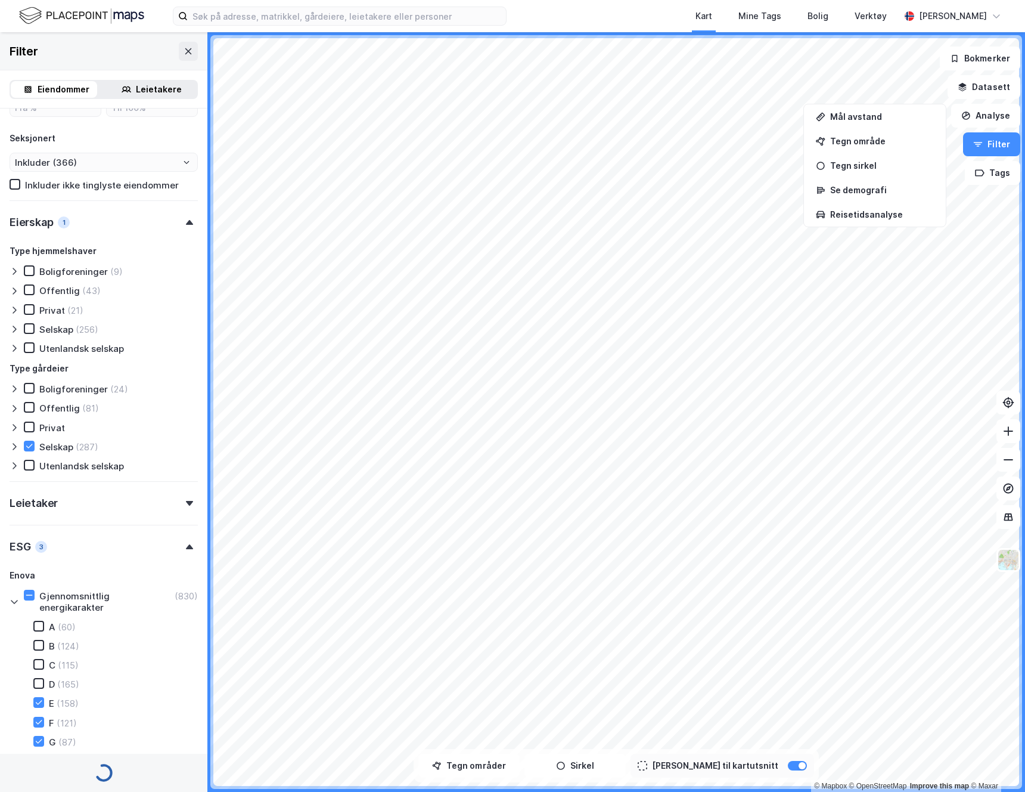
type input "--- (276)"
type input "Inkluder (276)"
click at [132, 776] on button "Se tabell" at bounding box center [147, 770] width 101 height 24
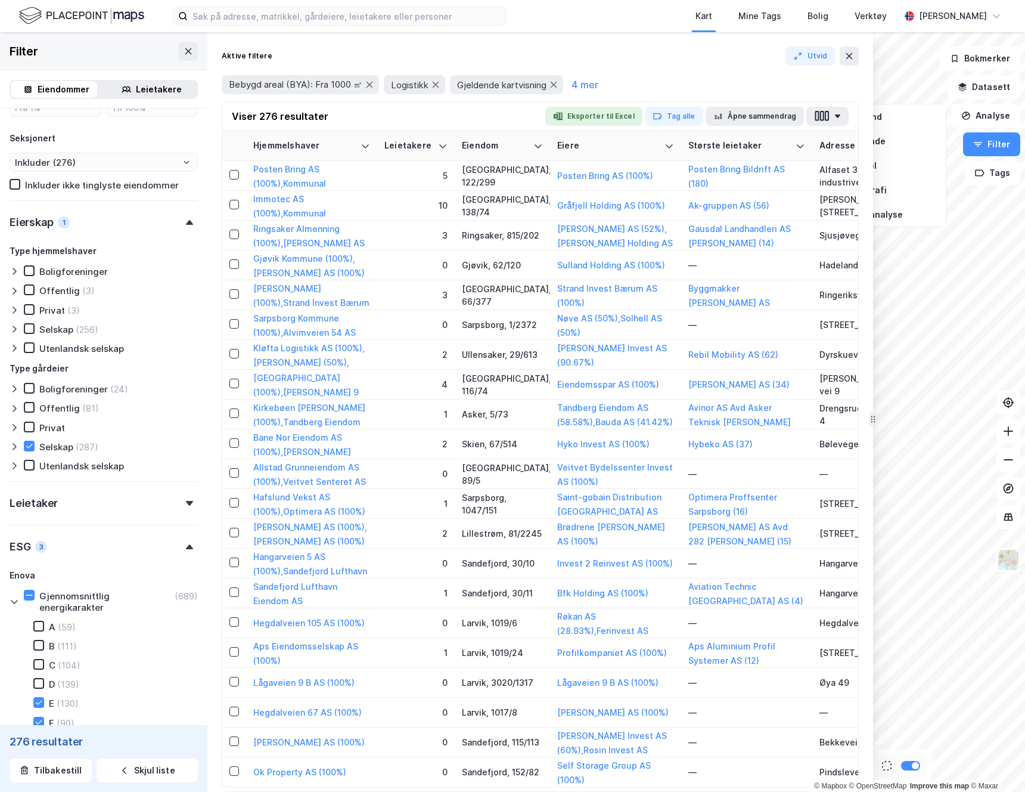
drag, startPoint x: 748, startPoint y: 81, endPoint x: 878, endPoint y: 85, distance: 130.0
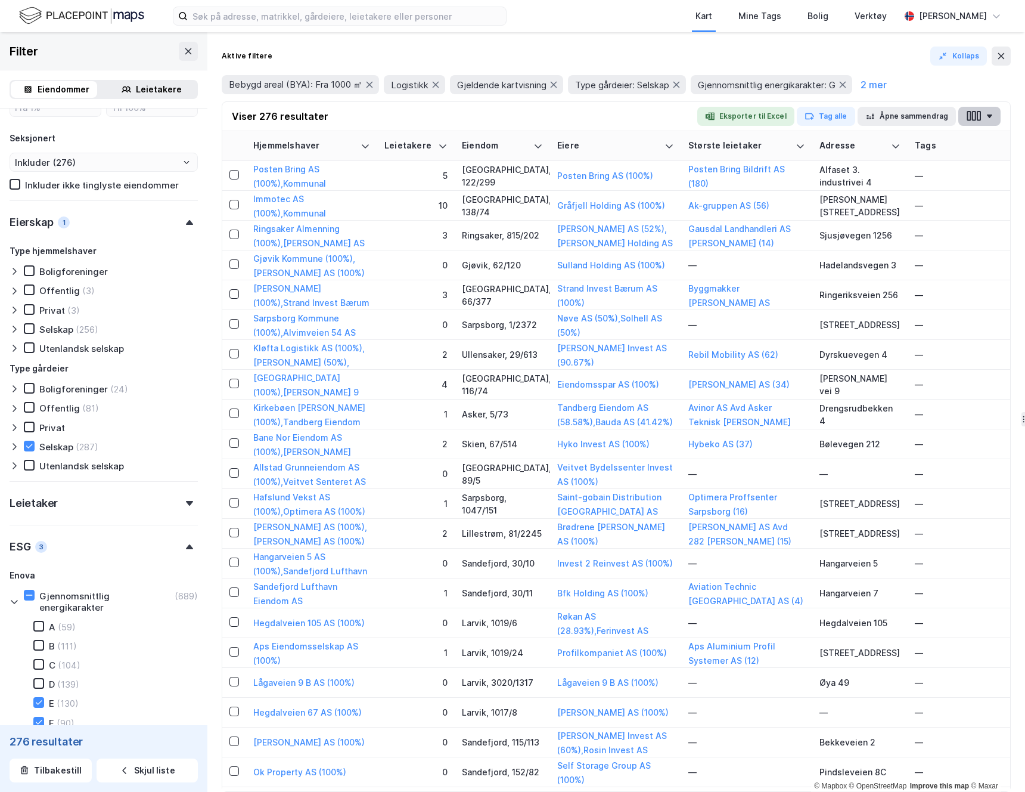
click at [990, 113] on button "button" at bounding box center [980, 116] width 42 height 19
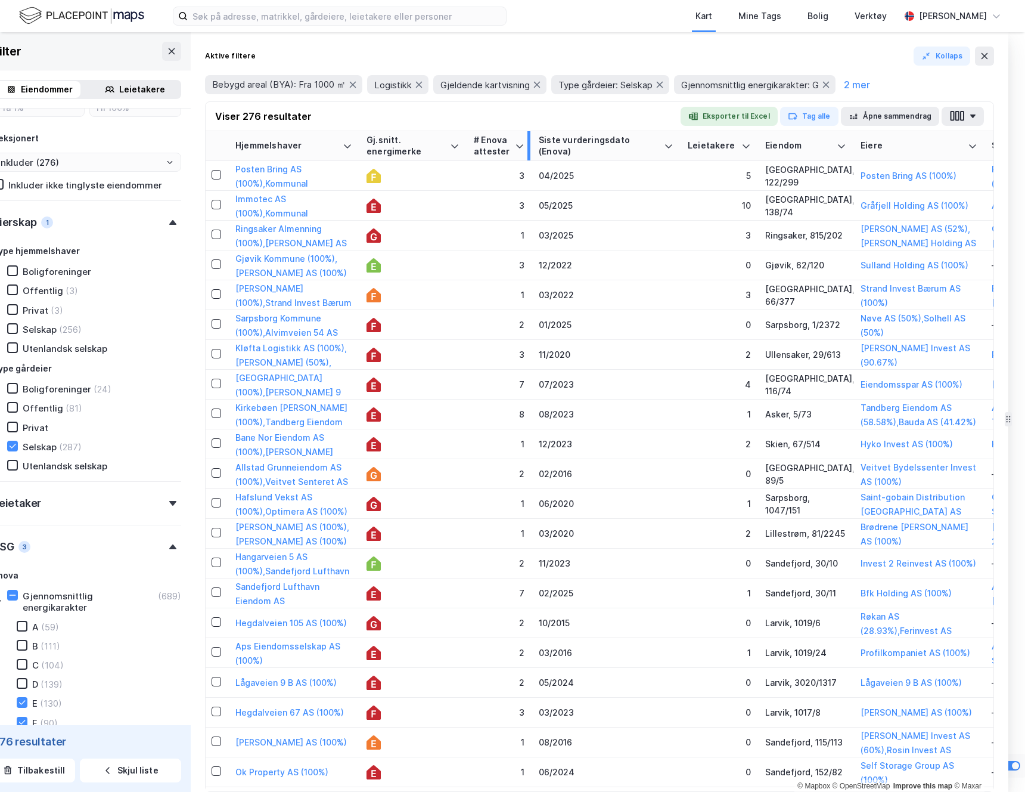
drag, startPoint x: 571, startPoint y: 144, endPoint x: 529, endPoint y: 150, distance: 42.2
click at [529, 150] on div at bounding box center [529, 145] width 3 height 29
click at [958, 117] on icon "button" at bounding box center [958, 116] width 4 height 10
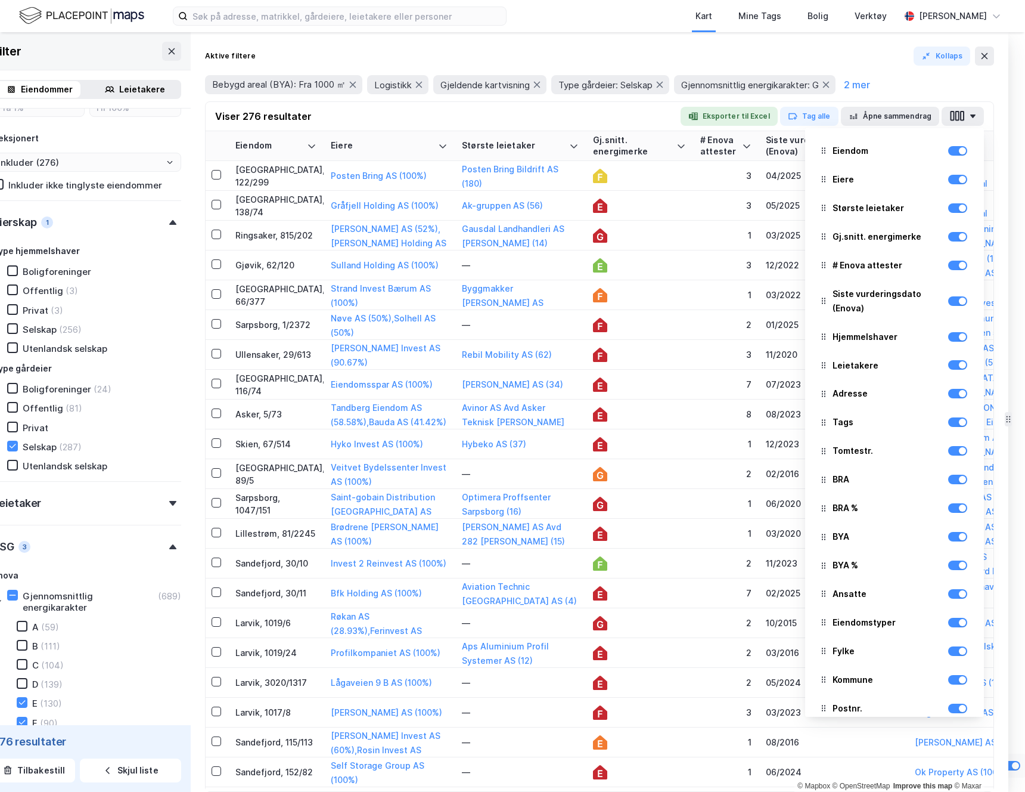
click at [422, 119] on div "Viser 276 resultater Eksporter til Excel Tag alle Åpne sammendrag [PERSON_NAME]…" at bounding box center [600, 116] width 788 height 29
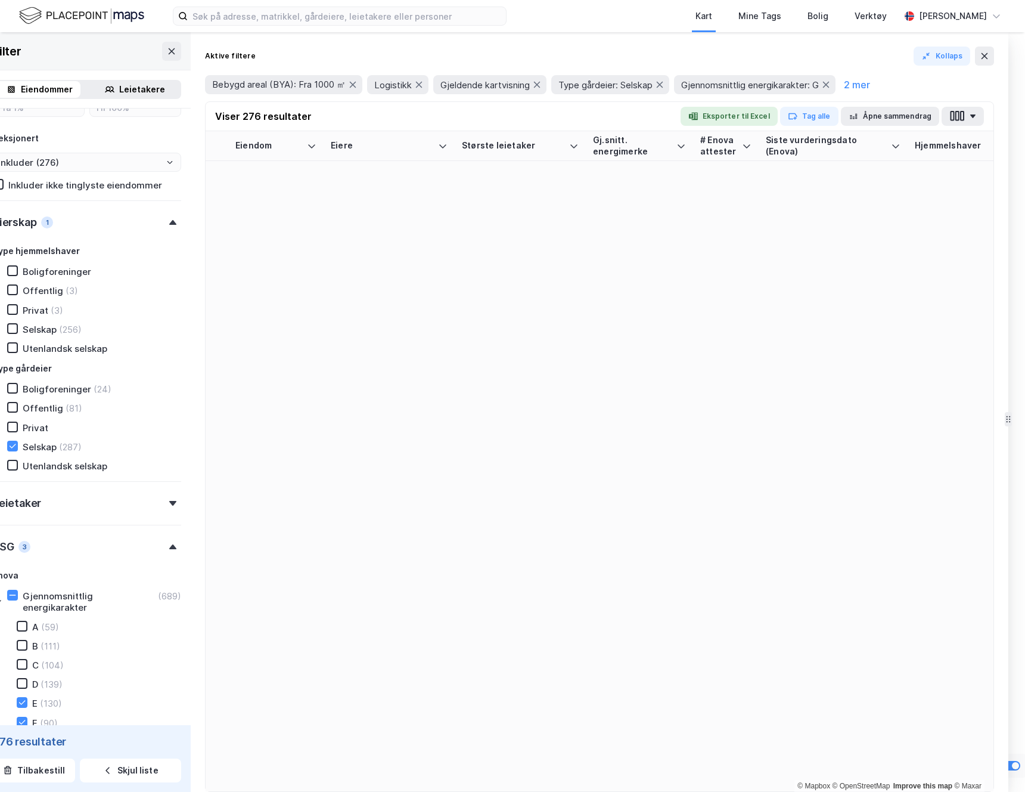
scroll to position [0, 1]
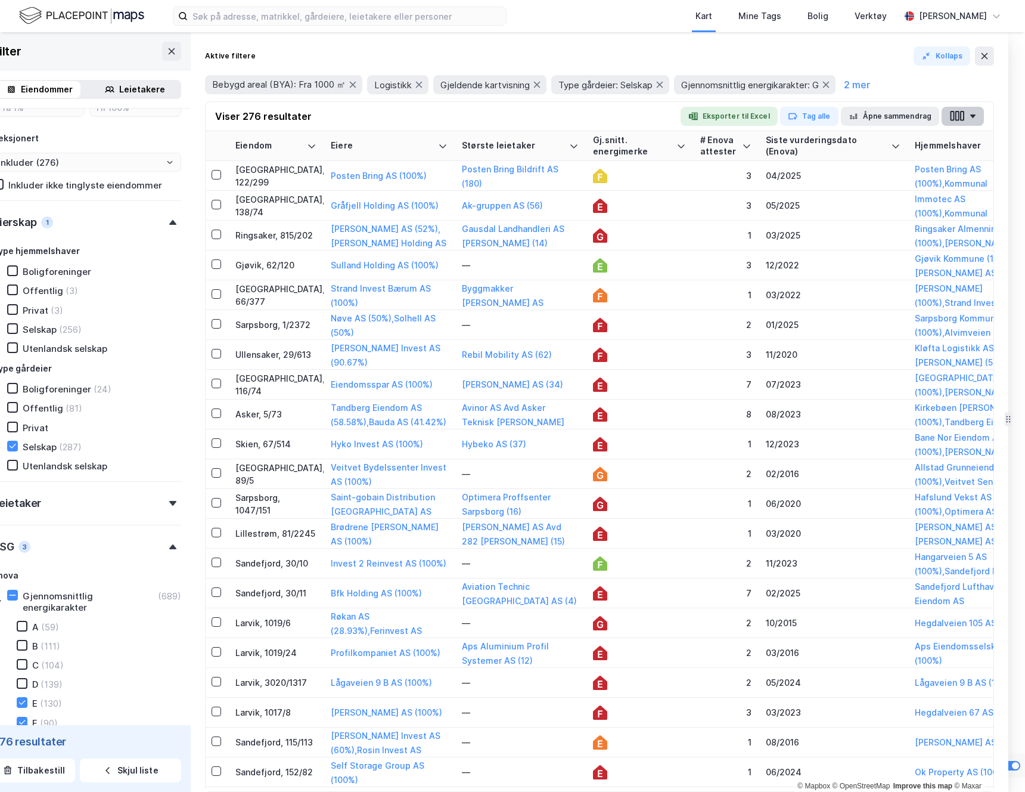
click at [954, 111] on icon "button" at bounding box center [958, 116] width 16 height 13
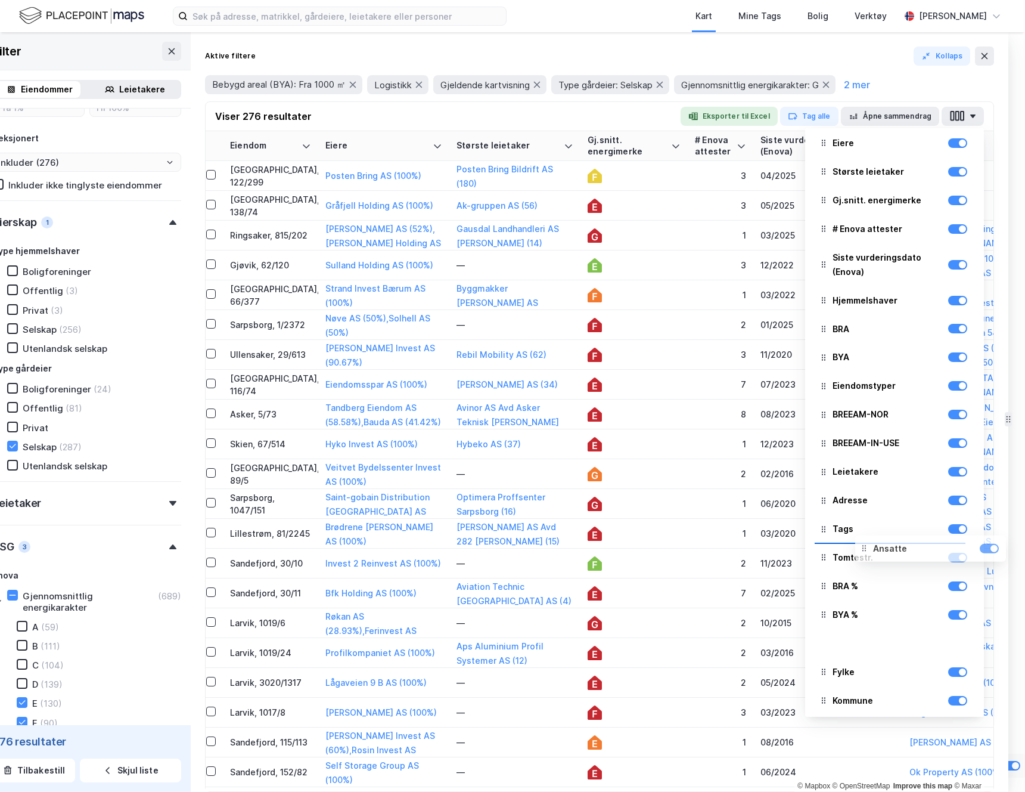
scroll to position [38, 0]
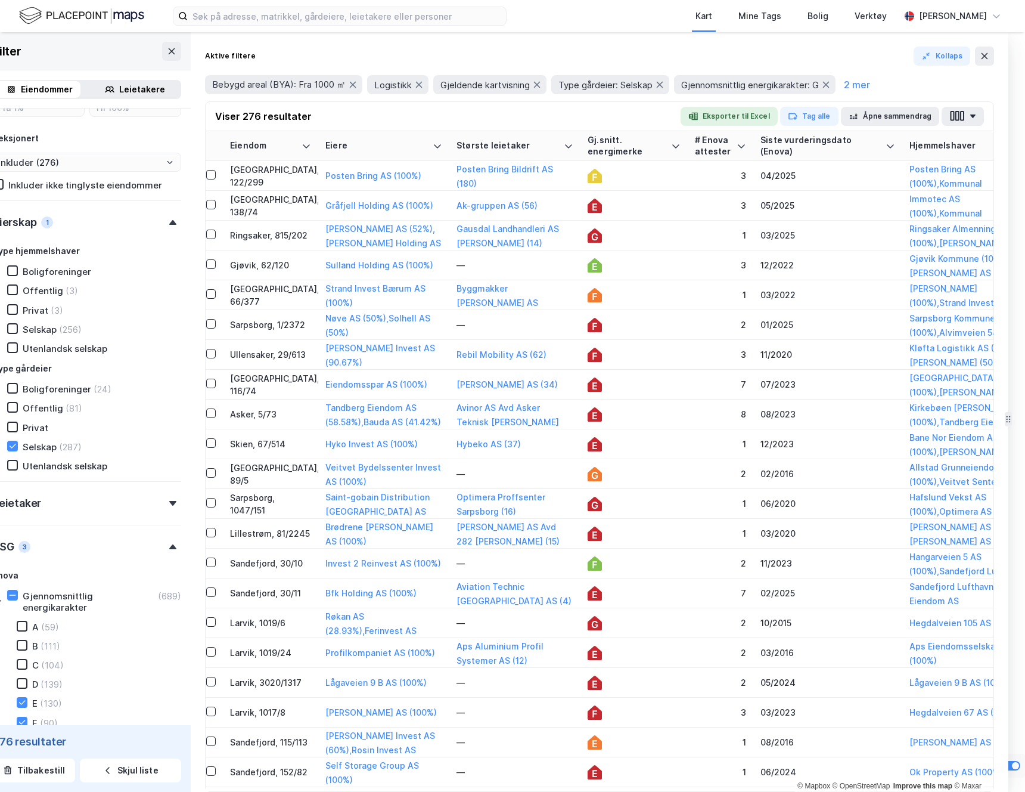
click at [603, 55] on div "Aktive filtere Kollaps" at bounding box center [599, 56] width 789 height 19
click at [983, 56] on icon at bounding box center [985, 56] width 10 height 10
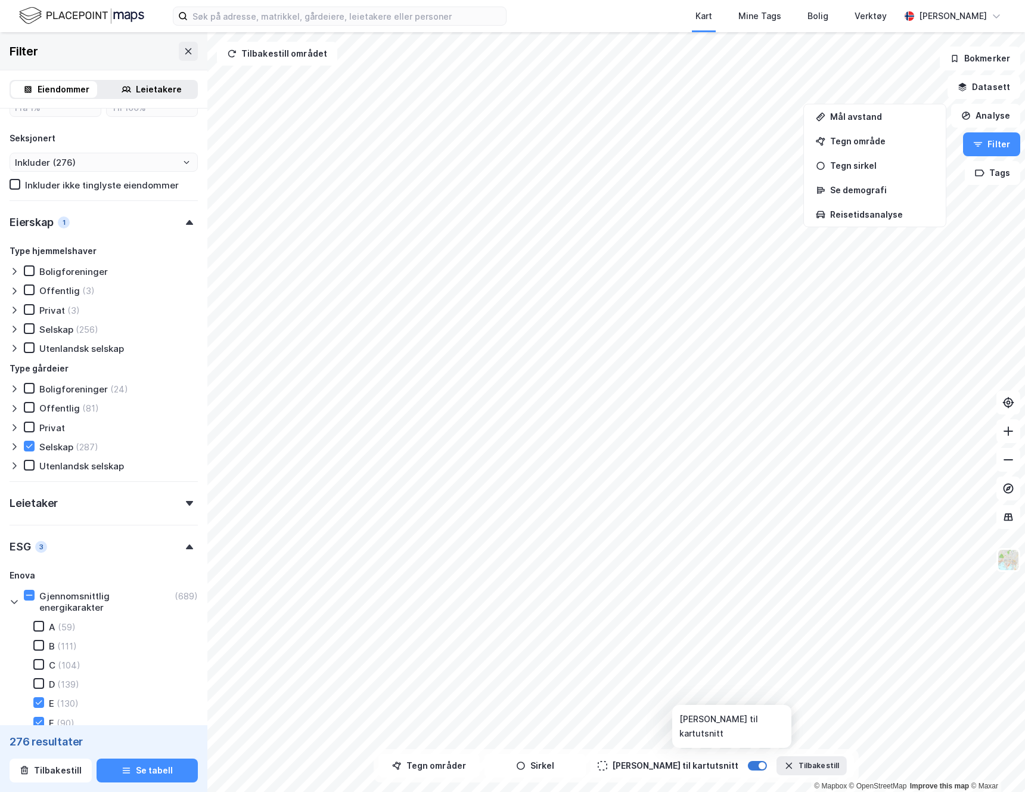
click at [759, 767] on div at bounding box center [762, 765] width 7 height 7
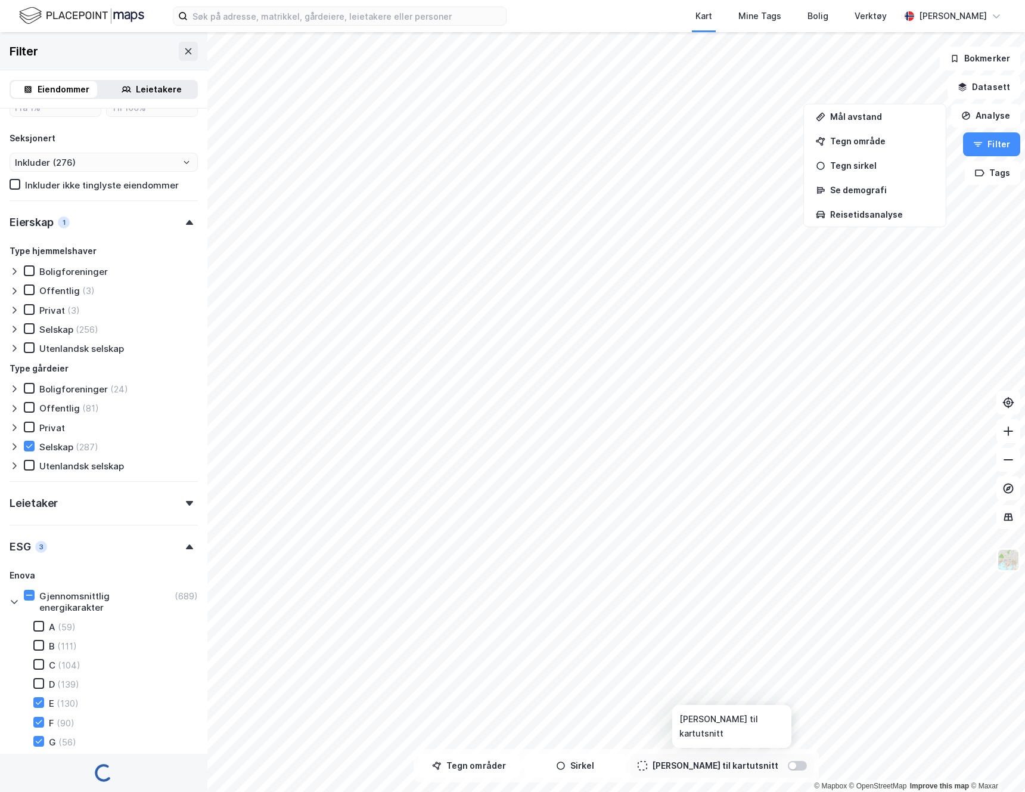
type input "--- (513)"
type input "Inkluder (513)"
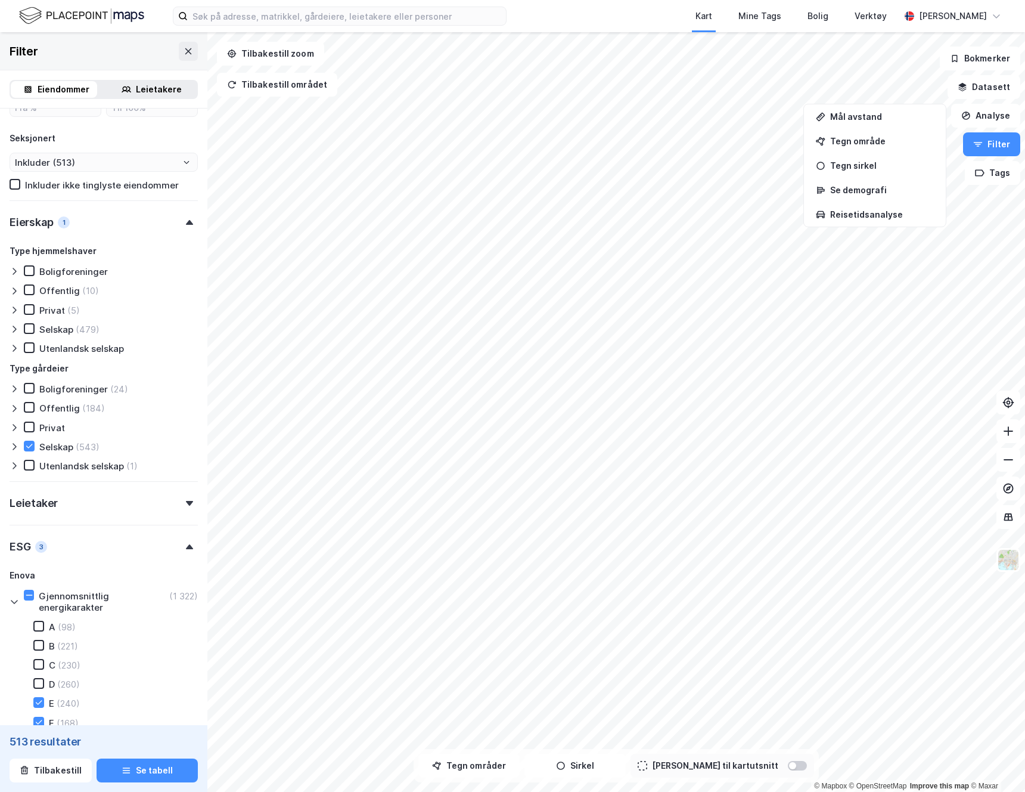
click at [789, 765] on div at bounding box center [792, 765] width 7 height 7
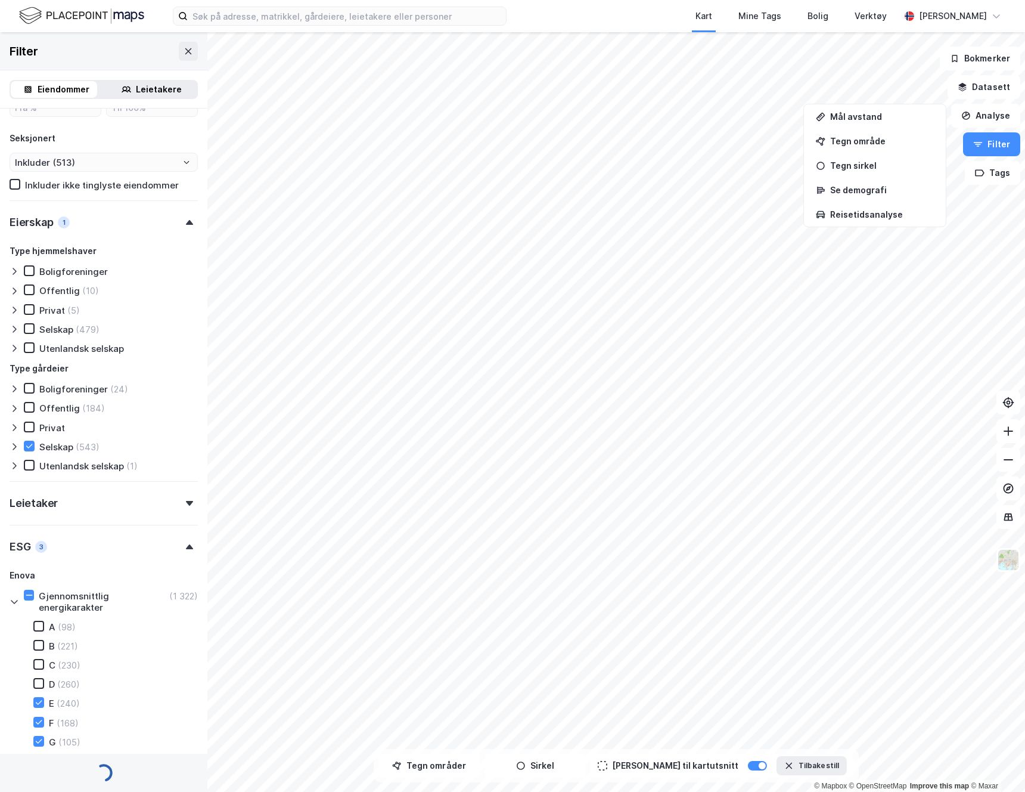
type input "--- (458)"
type input "Inkluder (458)"
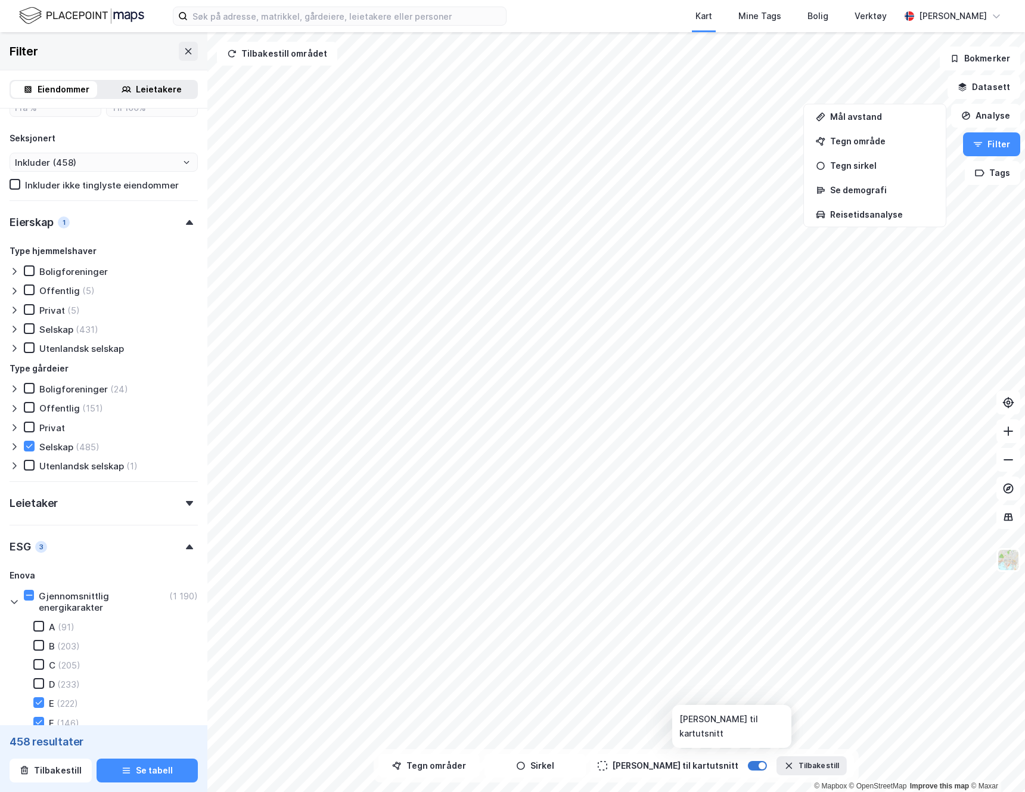
click at [748, 767] on div at bounding box center [757, 766] width 19 height 10
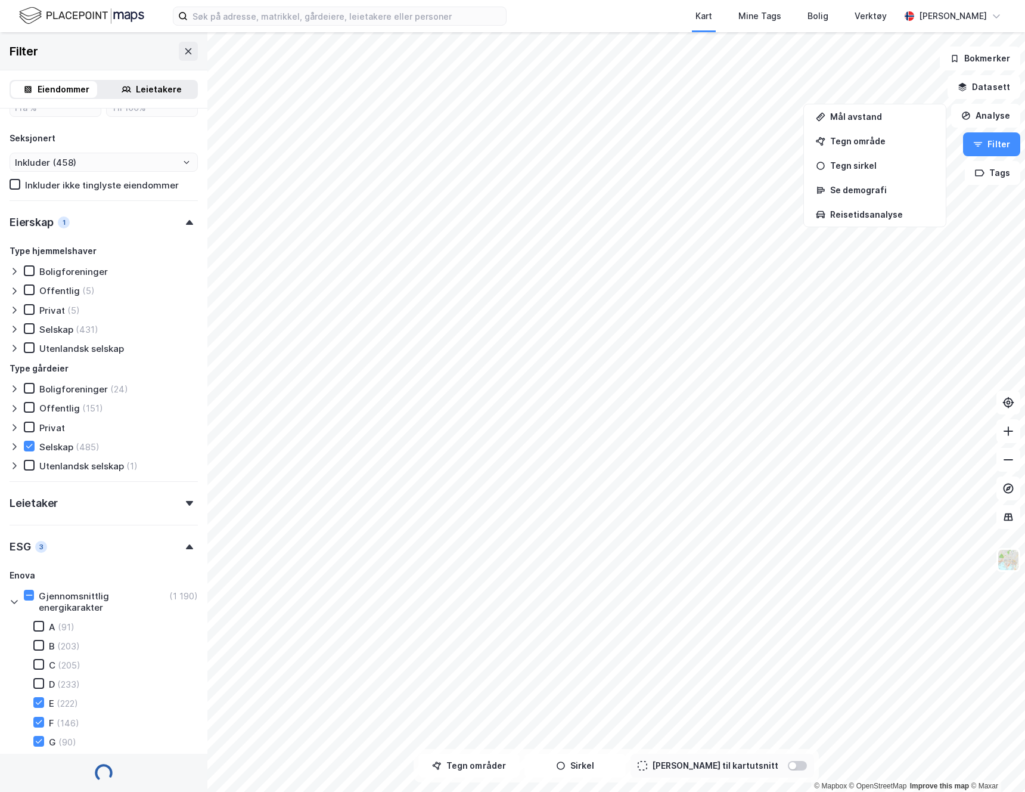
type input "--- (513)"
type input "Inkluder (513)"
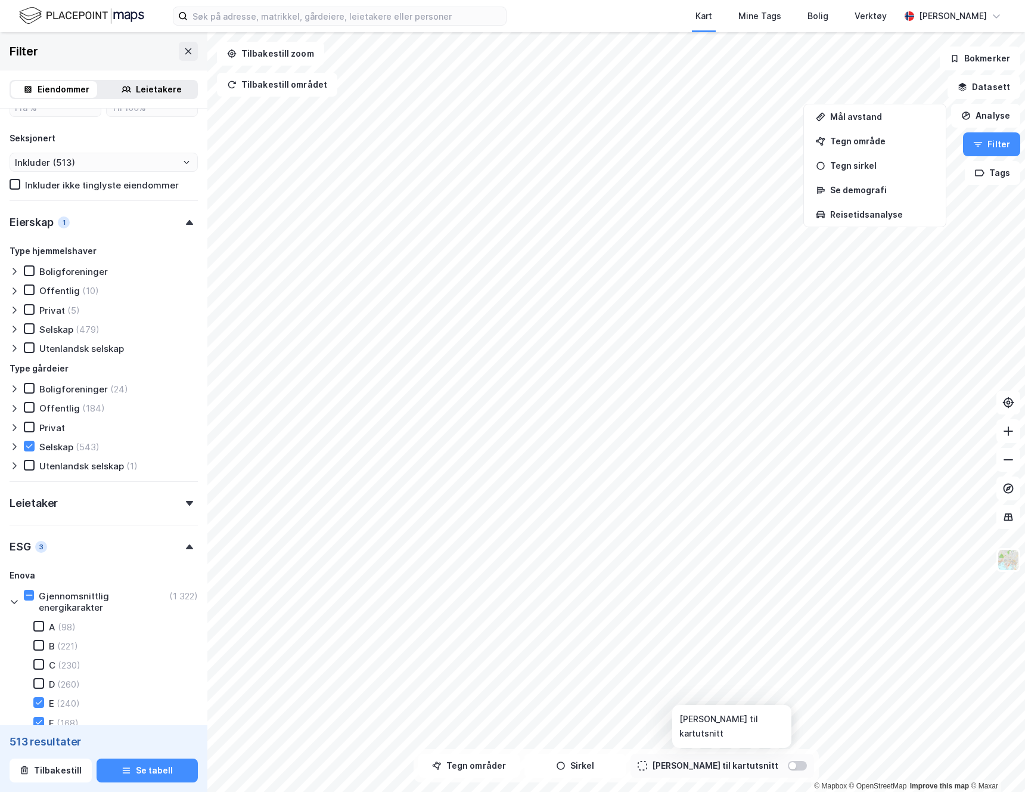
click at [789, 767] on div at bounding box center [792, 765] width 7 height 7
type input "--- (396)"
type input "Inkluder (396)"
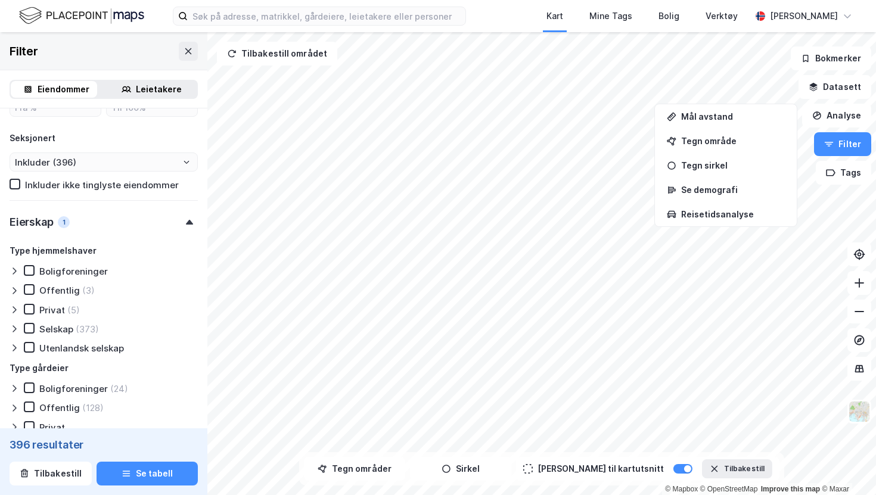
scroll to position [742, 0]
click at [847, 145] on button "Filter" at bounding box center [842, 144] width 57 height 24
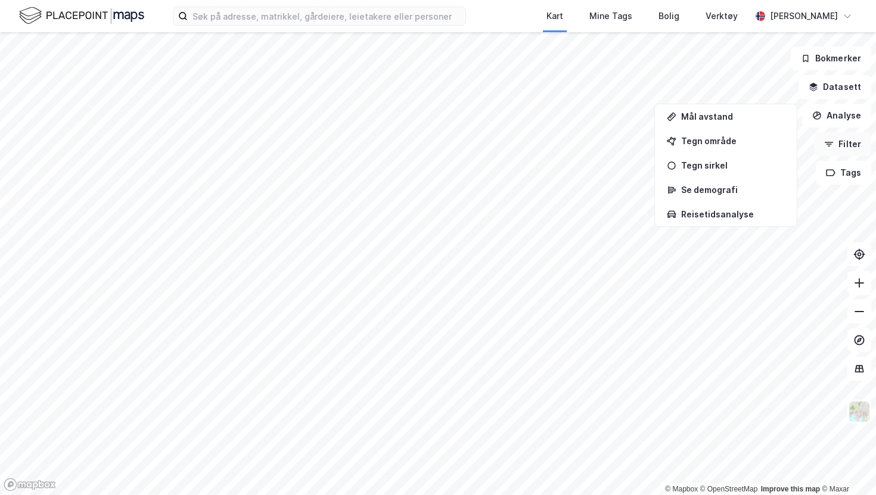
click at [847, 145] on button "Filter" at bounding box center [842, 144] width 57 height 24
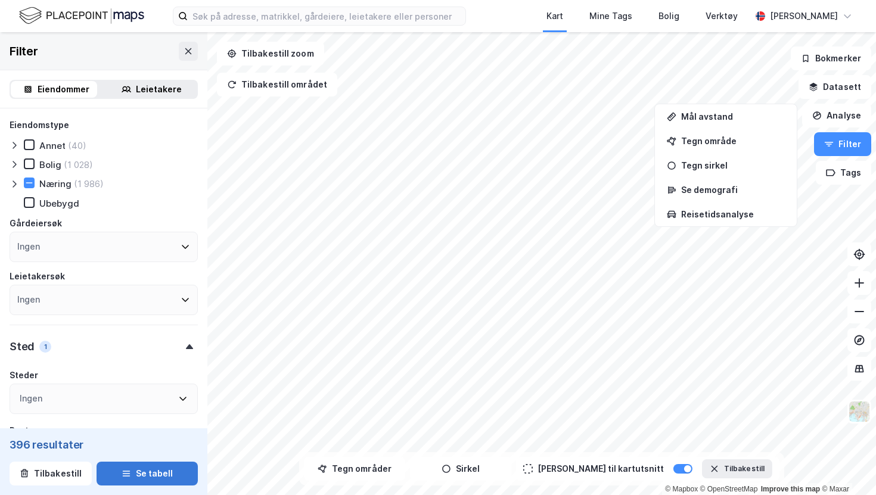
click at [126, 471] on button "Se tabell" at bounding box center [147, 474] width 101 height 24
click at [137, 476] on button "Se tabell" at bounding box center [147, 474] width 101 height 24
click at [153, 432] on div "396 resultater Tilbakestill [PERSON_NAME]" at bounding box center [103, 462] width 207 height 67
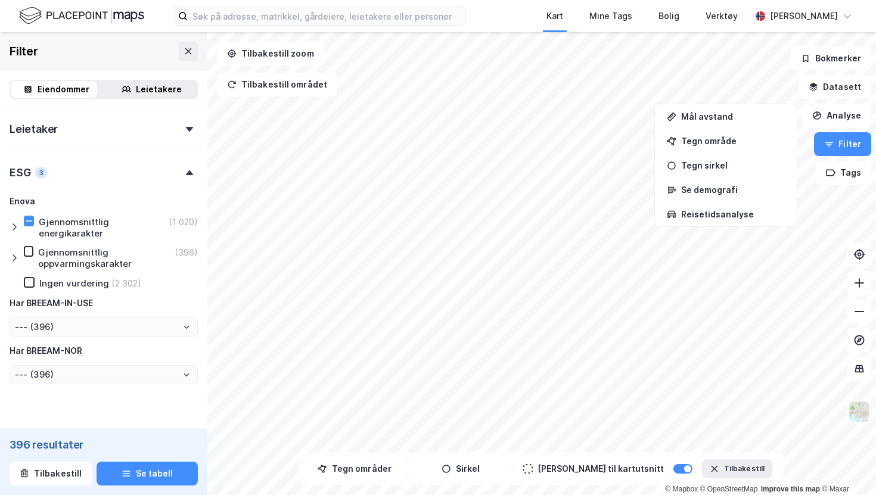
scroll to position [999, 0]
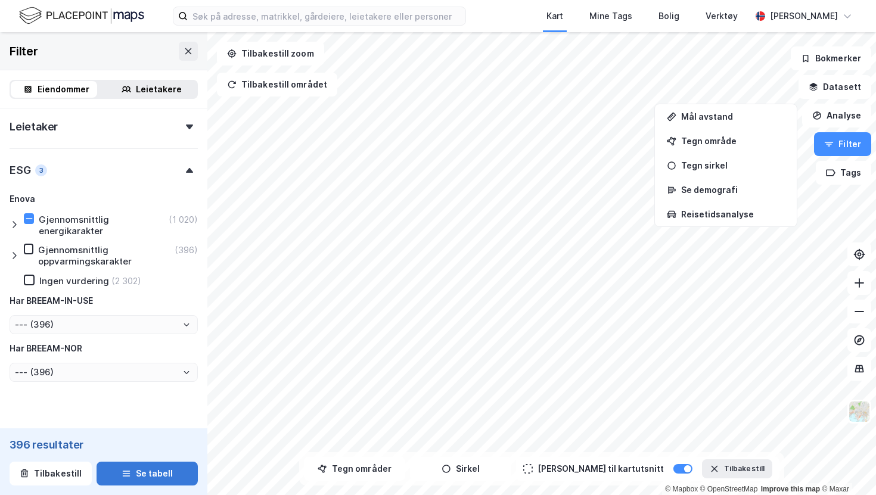
click at [148, 472] on button "Se tabell" at bounding box center [147, 474] width 101 height 24
click at [185, 45] on button at bounding box center [188, 51] width 19 height 19
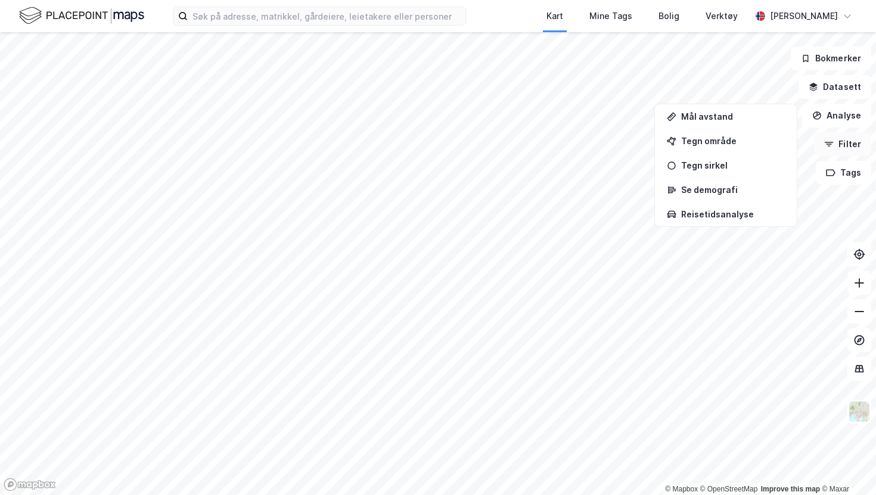
click at [851, 147] on button "Filter" at bounding box center [842, 144] width 57 height 24
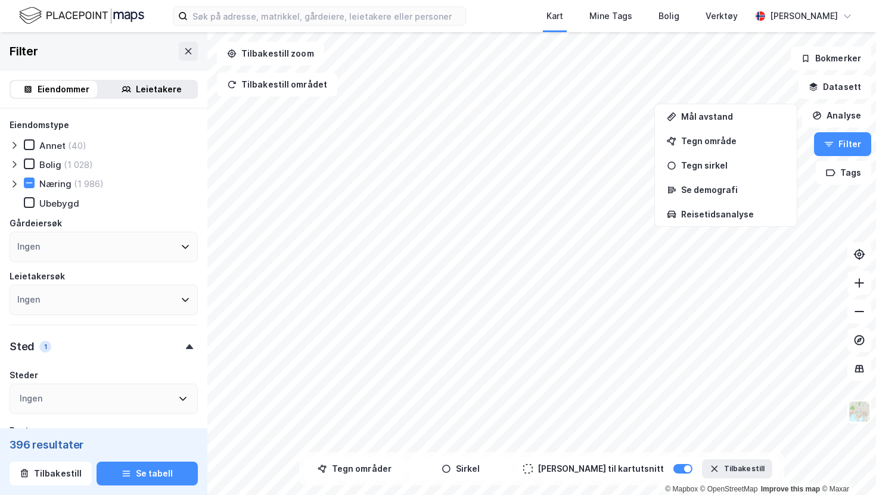
click at [16, 182] on icon at bounding box center [15, 184] width 10 height 10
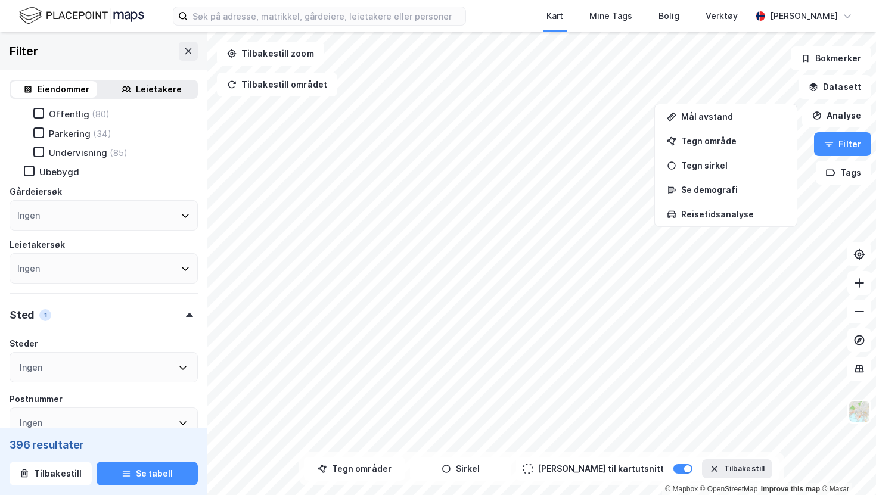
scroll to position [265, 0]
click at [44, 472] on button "Tilbakestill" at bounding box center [51, 474] width 82 height 24
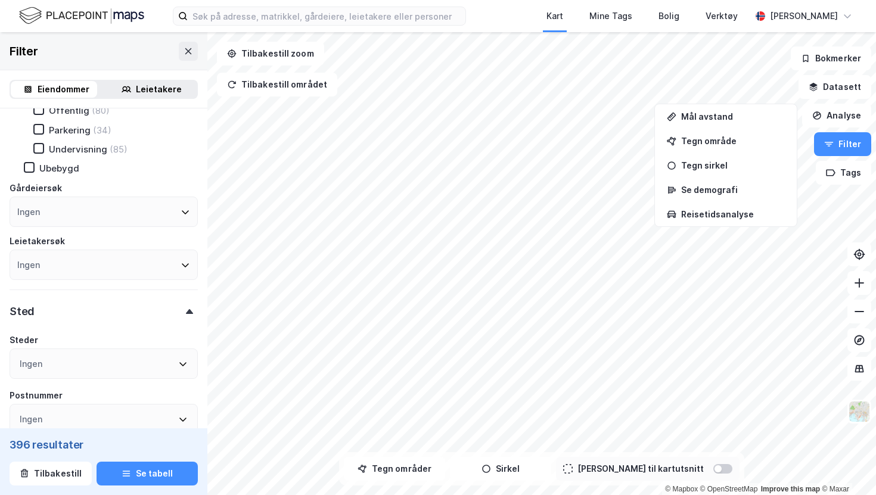
type input "Inkluder (2 589 532)"
type input "--- (2 589 532)"
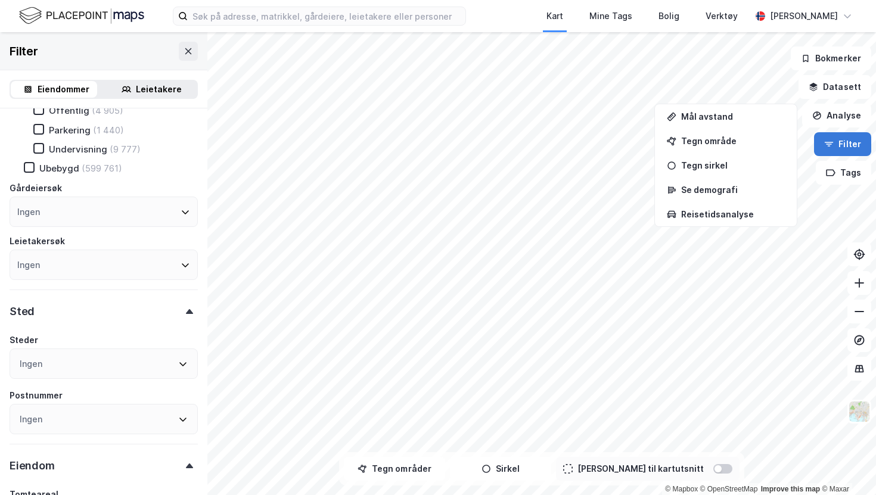
click at [844, 147] on button "Filter" at bounding box center [842, 144] width 57 height 24
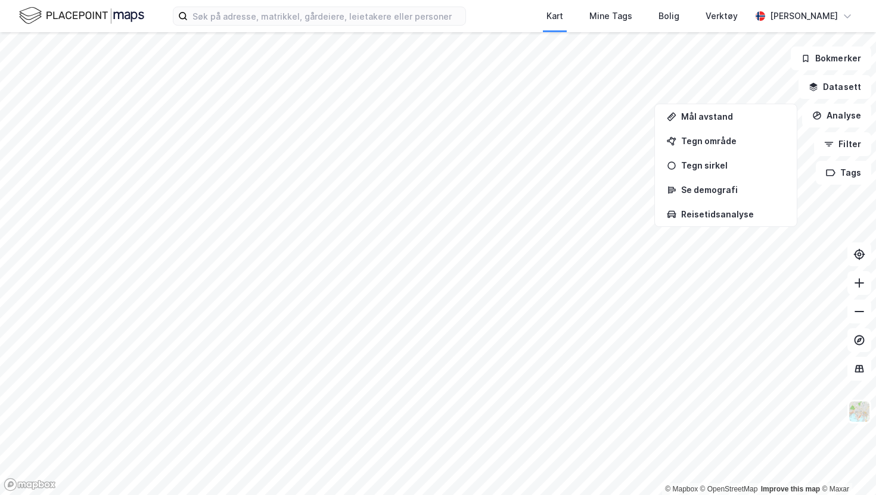
click at [72, 17] on img at bounding box center [81, 15] width 125 height 21
click at [853, 142] on button "Filter" at bounding box center [842, 144] width 57 height 24
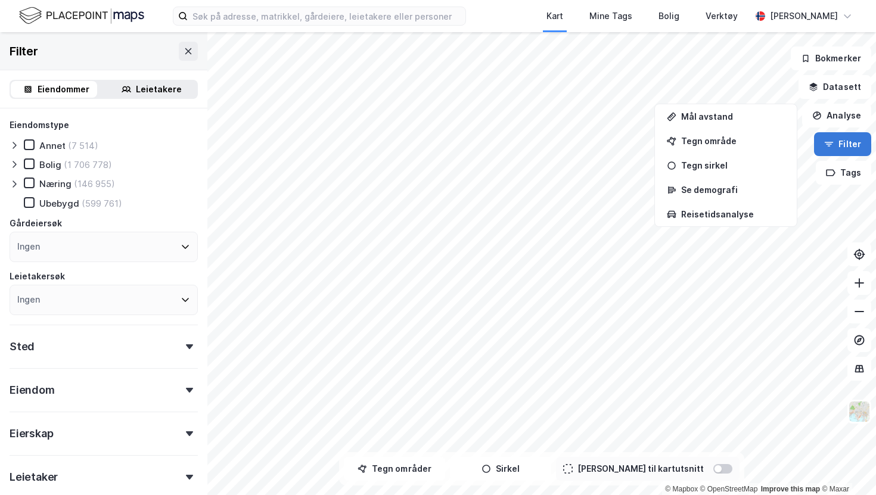
click at [834, 146] on icon "button" at bounding box center [830, 145] width 10 height 10
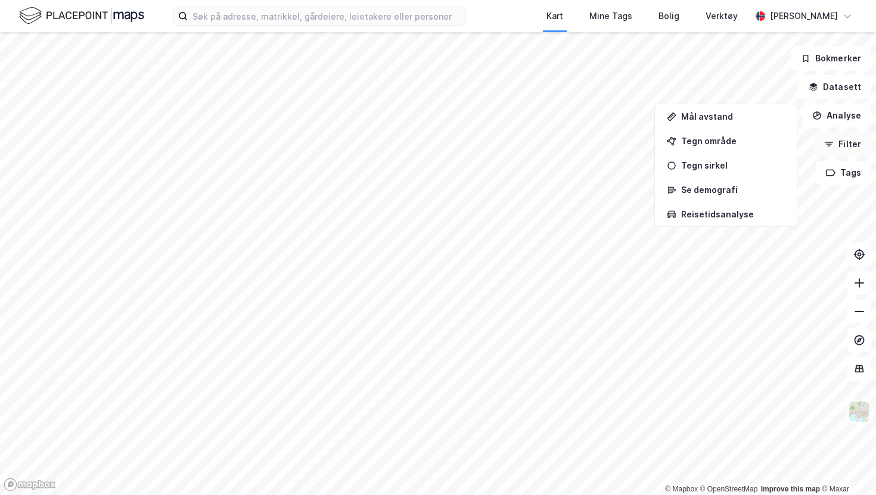
click at [834, 146] on icon "button" at bounding box center [830, 145] width 10 height 10
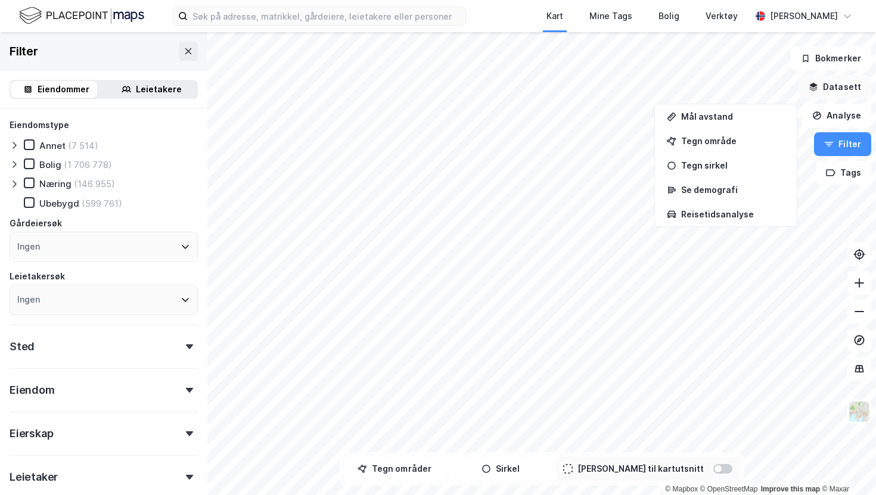
click at [832, 82] on button "Datasett" at bounding box center [835, 87] width 73 height 24
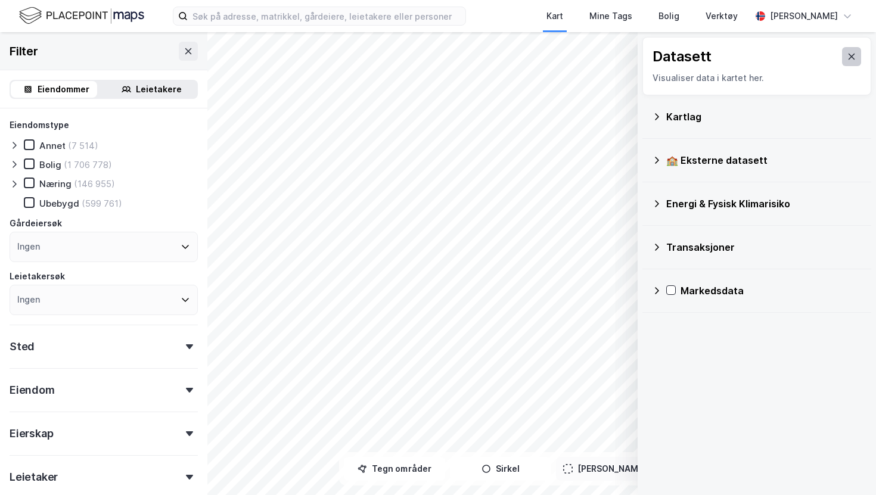
click at [842, 51] on button at bounding box center [851, 56] width 19 height 19
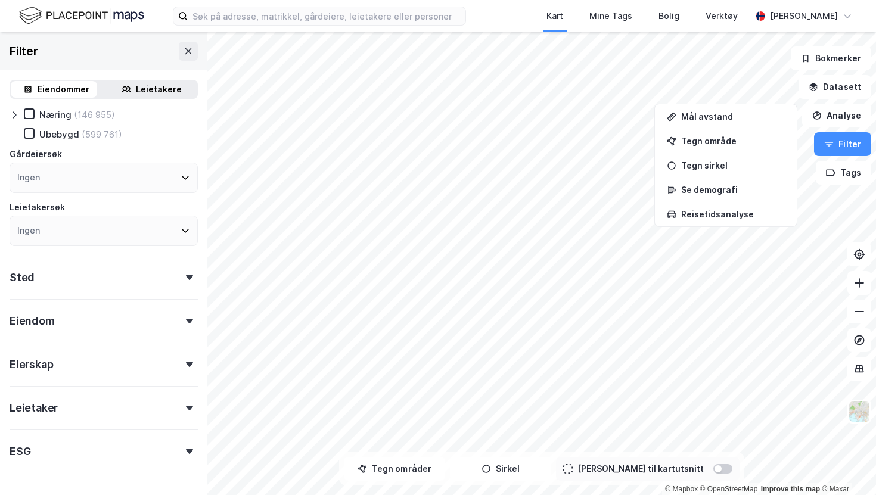
scroll to position [106, 0]
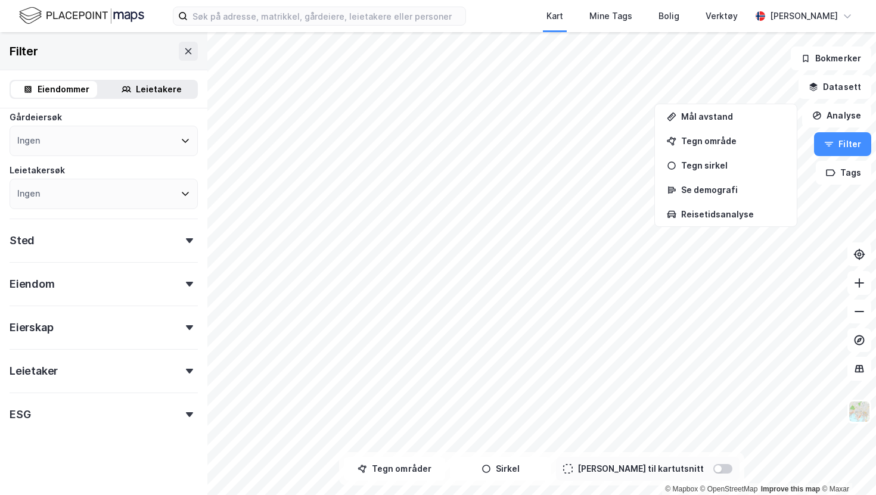
click at [136, 364] on div "Leietaker" at bounding box center [104, 366] width 188 height 34
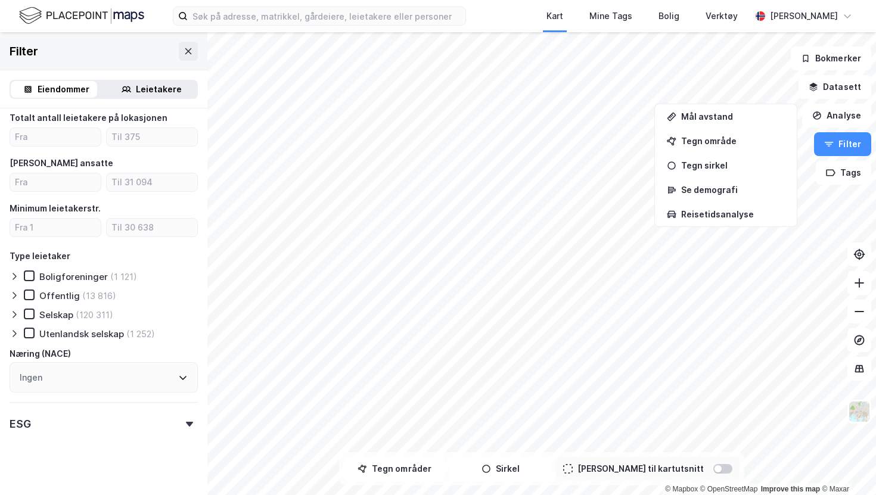
scroll to position [398, 0]
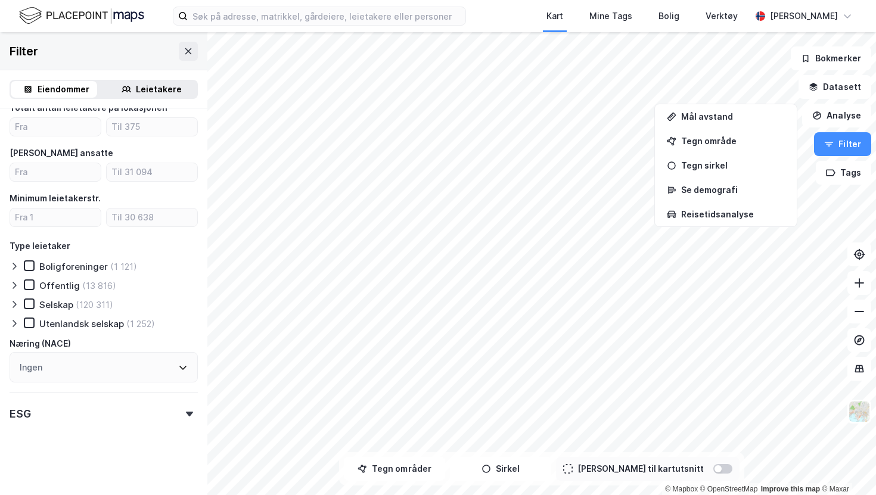
click at [163, 415] on div "ESG" at bounding box center [104, 409] width 188 height 34
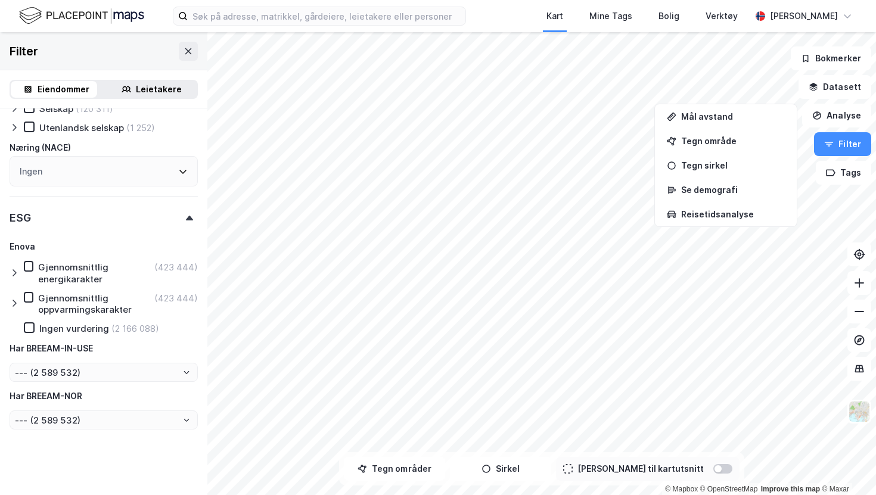
scroll to position [596, 0]
click at [31, 266] on icon at bounding box center [28, 265] width 8 height 8
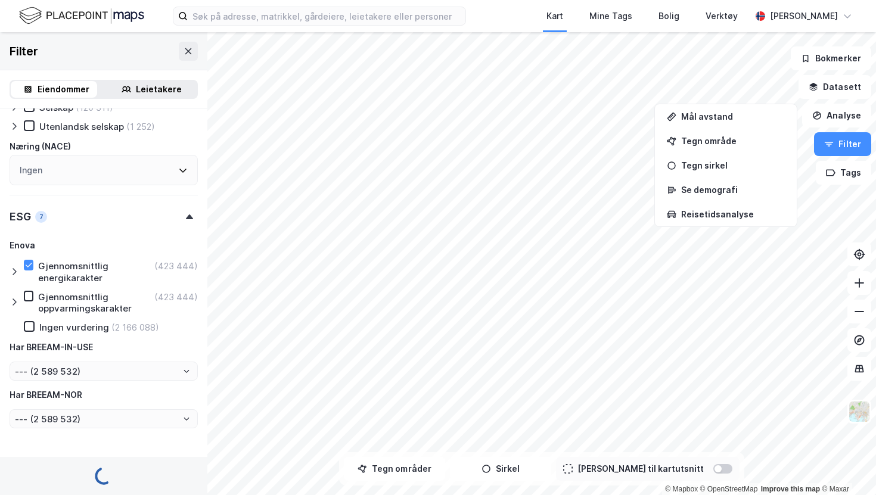
type input "--- (423 444)"
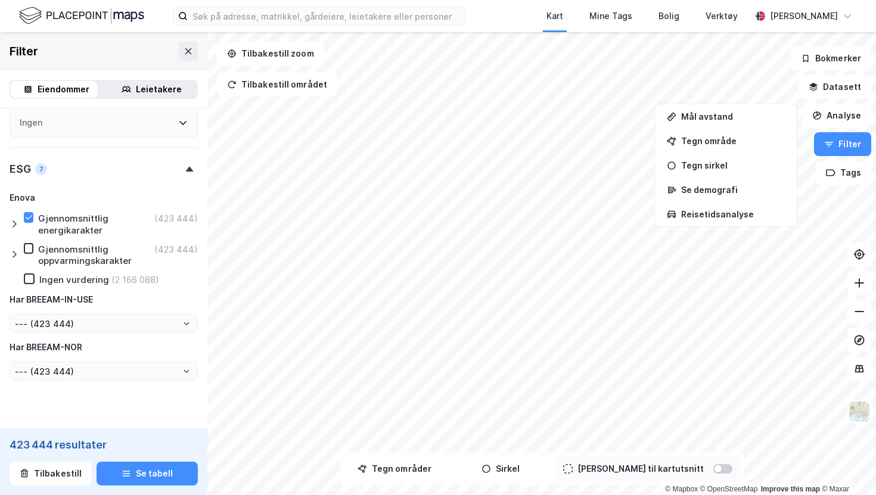
scroll to position [643, 0]
click at [14, 226] on icon at bounding box center [15, 224] width 4 height 7
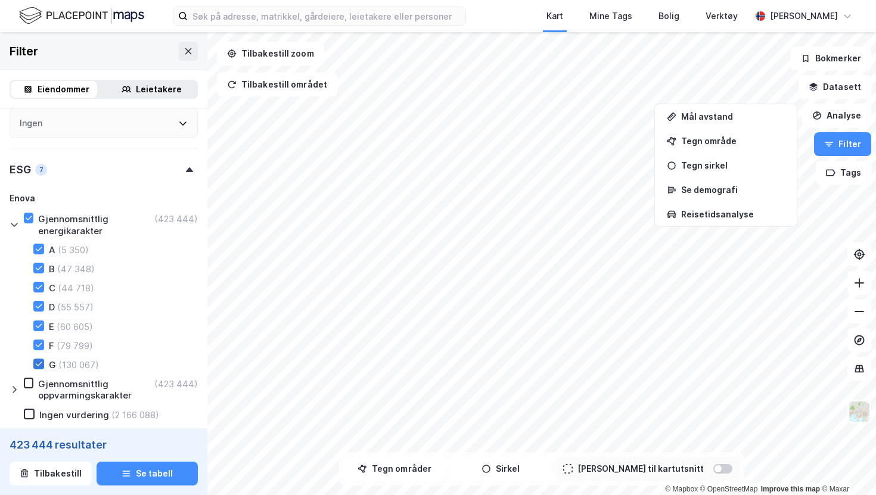
click at [38, 366] on icon at bounding box center [39, 364] width 8 height 8
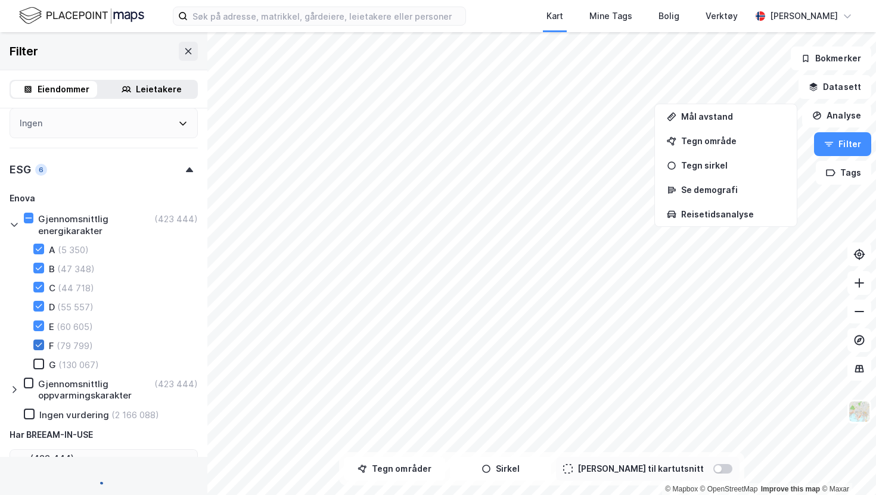
click at [41, 345] on icon at bounding box center [39, 345] width 8 height 8
type input "--- (293 377)"
click at [42, 324] on icon at bounding box center [39, 326] width 8 height 8
type input "--- (213 578)"
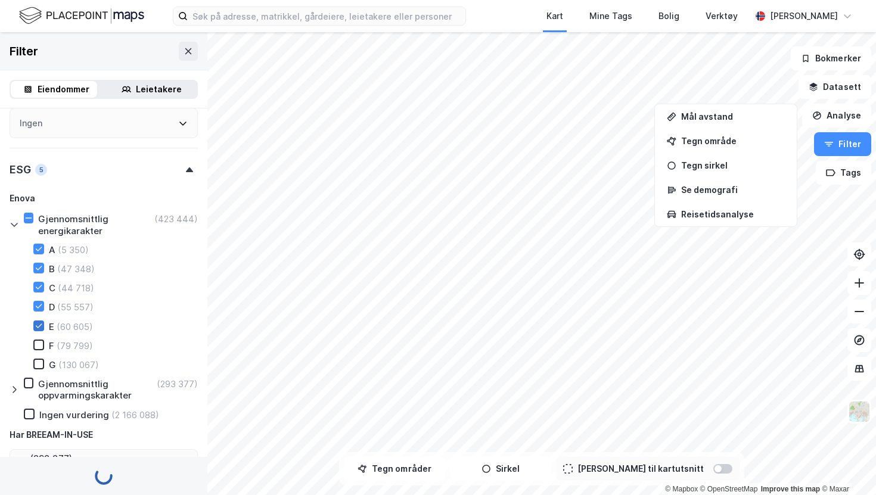
type input "--- (213 578)"
click at [39, 302] on icon at bounding box center [39, 306] width 8 height 8
type input "--- (152 973)"
type input "--- (97 416)"
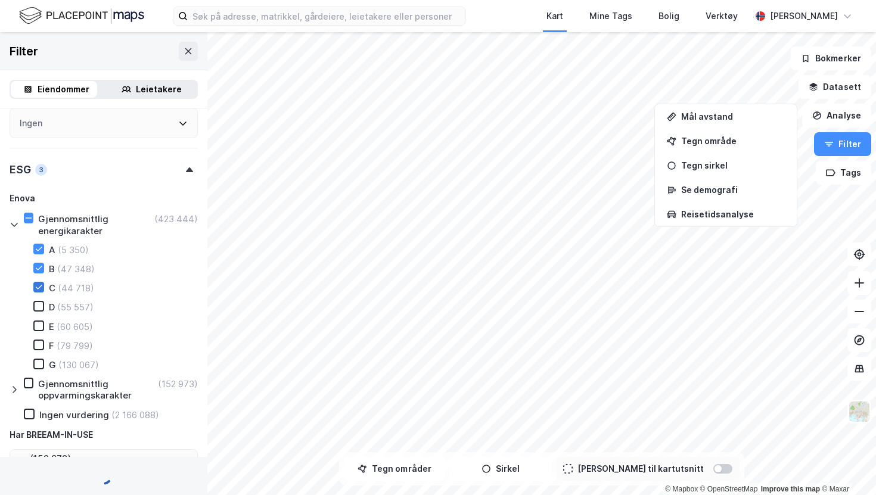
type input "--- (97 416)"
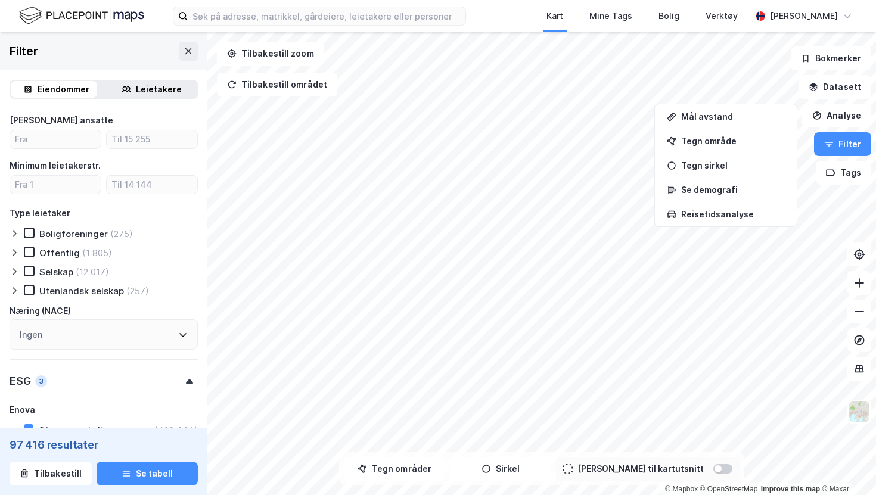
scroll to position [425, 0]
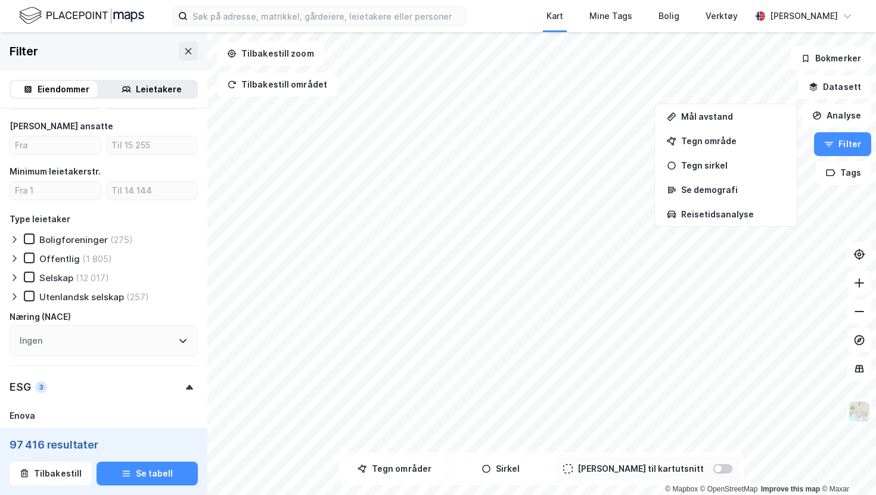
click at [51, 339] on div "Ingen" at bounding box center [104, 341] width 188 height 30
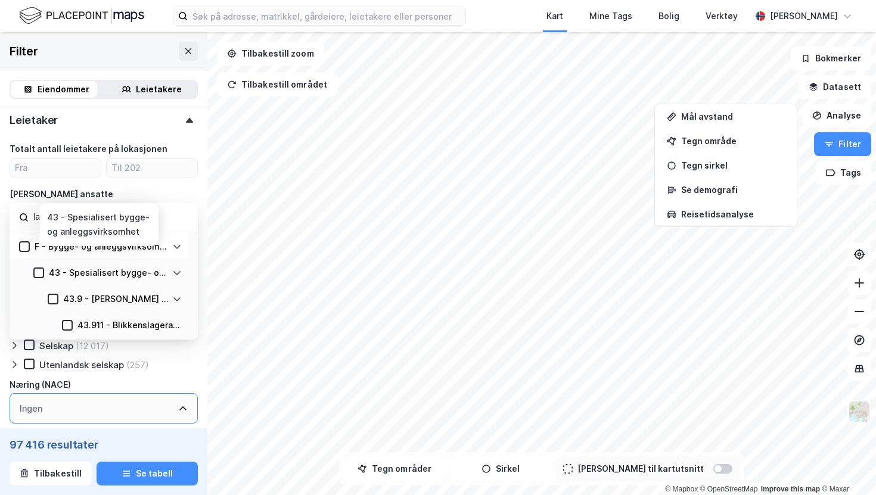
scroll to position [357, 0]
click at [147, 218] on input "lager" at bounding box center [110, 218] width 156 height 16
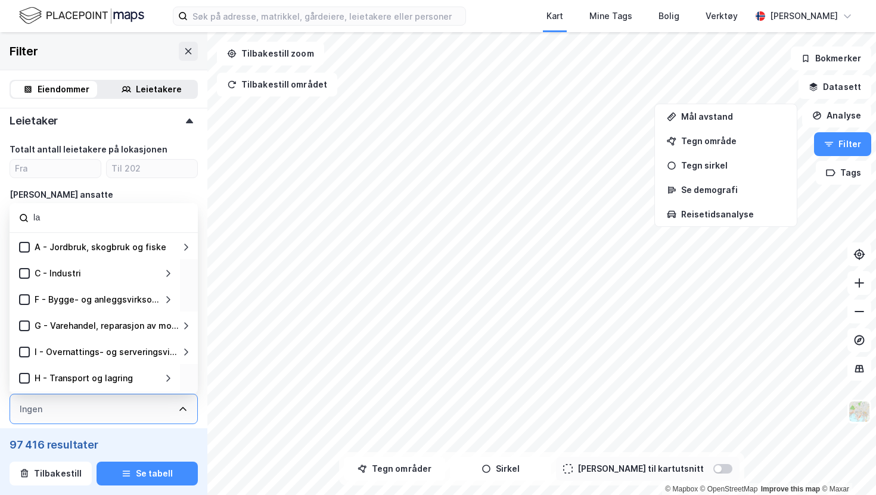
type input "l"
click at [125, 190] on div "[PERSON_NAME] ansatte" at bounding box center [104, 195] width 188 height 14
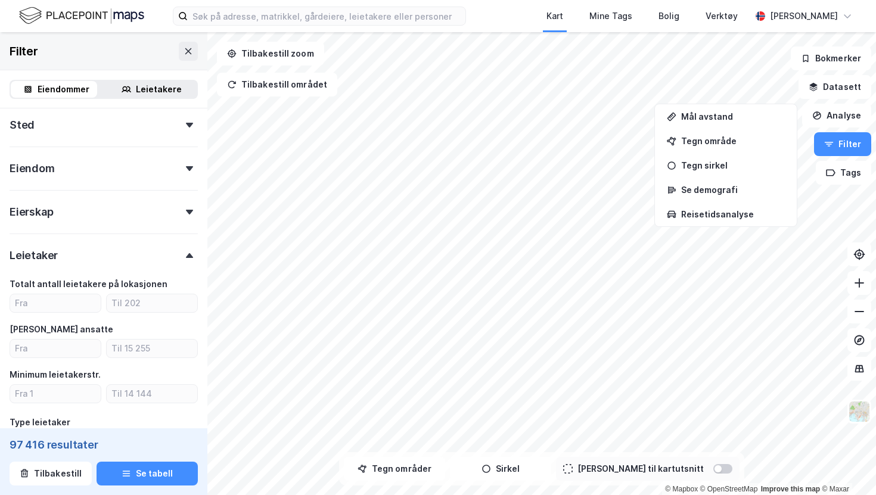
scroll to position [219, 0]
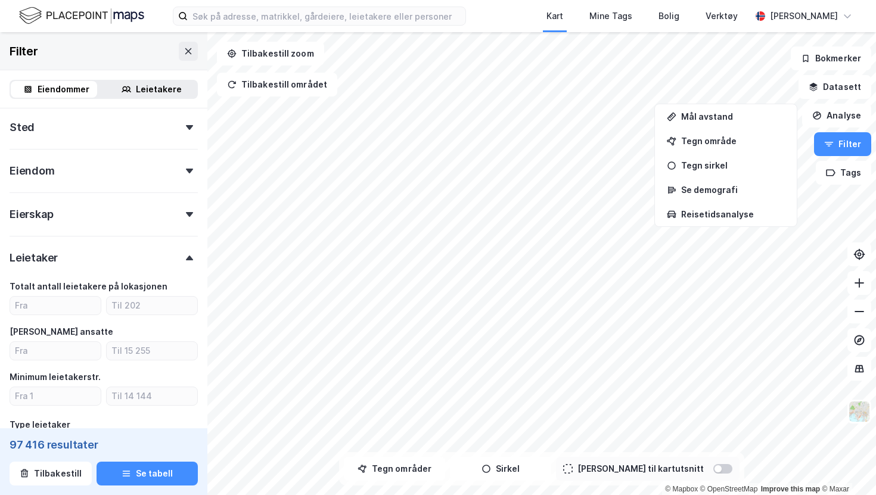
click at [186, 169] on icon at bounding box center [189, 171] width 7 height 5
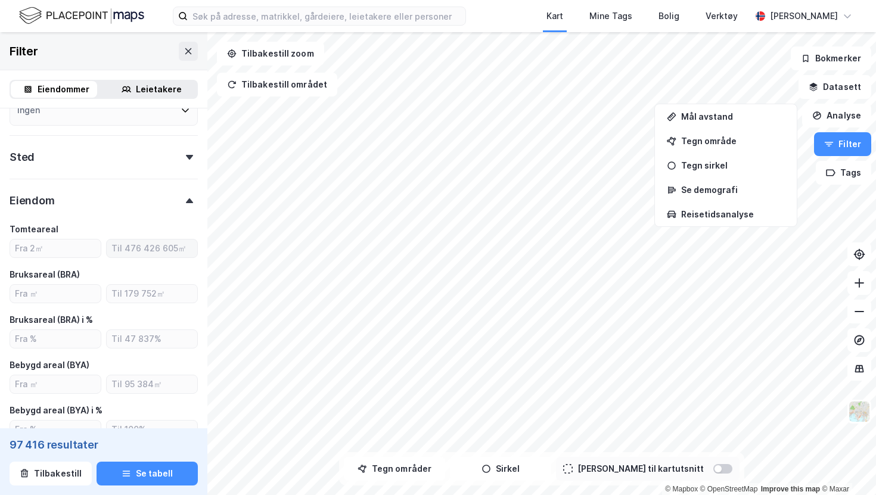
scroll to position [188, 0]
click at [178, 204] on div "Eiendom" at bounding box center [104, 197] width 188 height 34
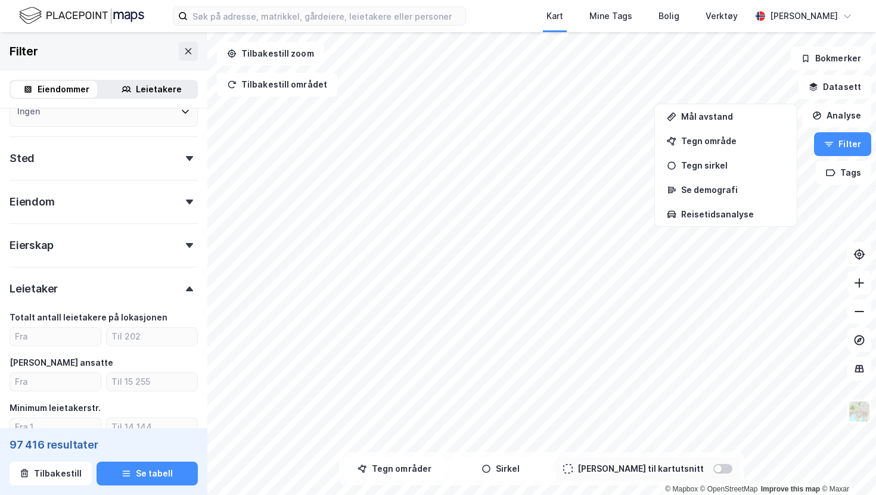
click at [186, 158] on icon at bounding box center [189, 158] width 7 height 5
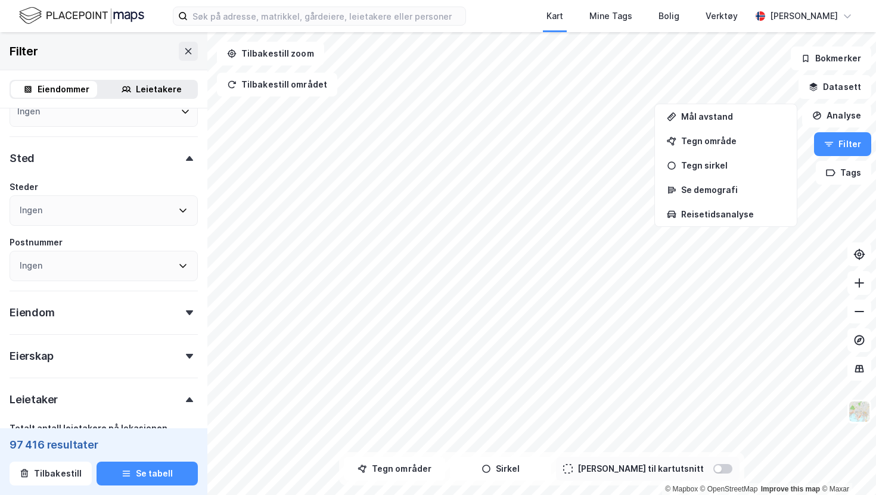
click at [181, 161] on div "Sted" at bounding box center [104, 154] width 188 height 34
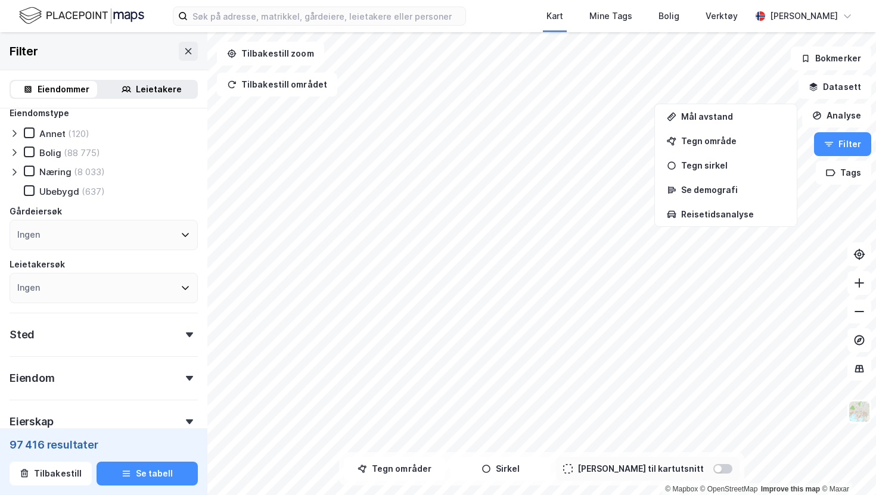
scroll to position [0, 0]
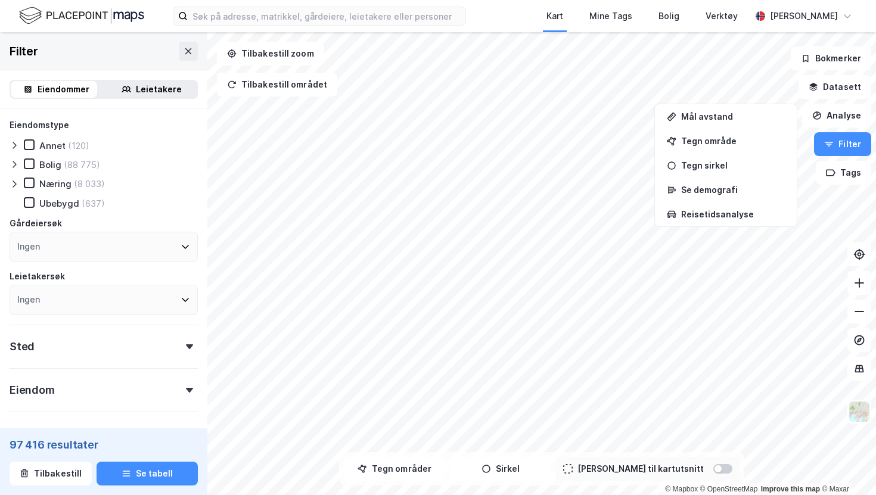
click at [16, 184] on icon at bounding box center [15, 184] width 4 height 7
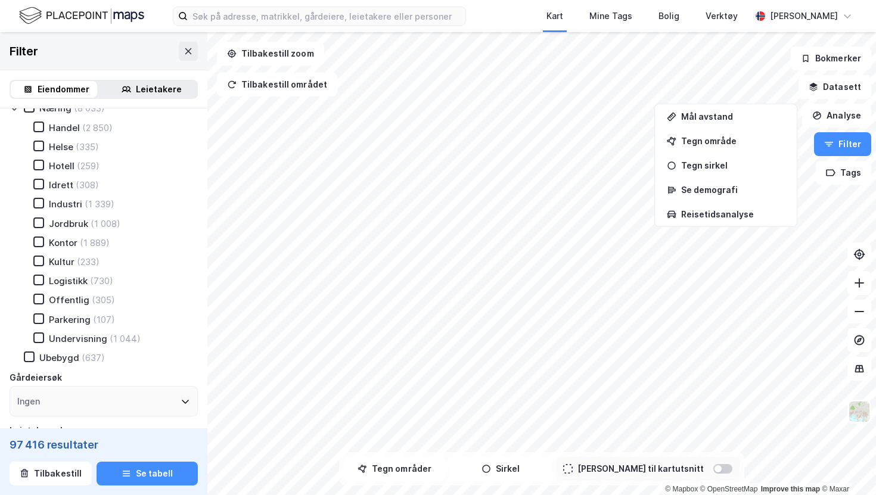
scroll to position [76, 0]
click at [38, 280] on icon at bounding box center [39, 279] width 8 height 8
type input "--- (730)"
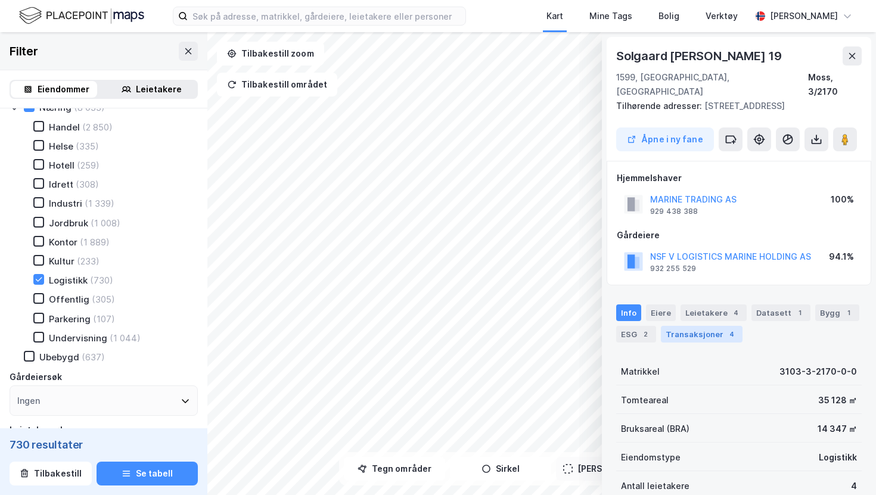
click at [680, 326] on div "Transaksjoner 4" at bounding box center [702, 334] width 82 height 17
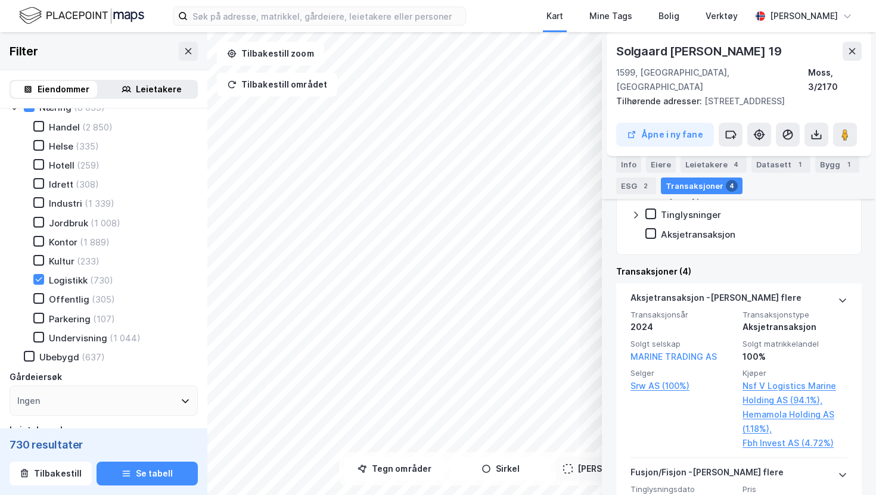
scroll to position [284, 0]
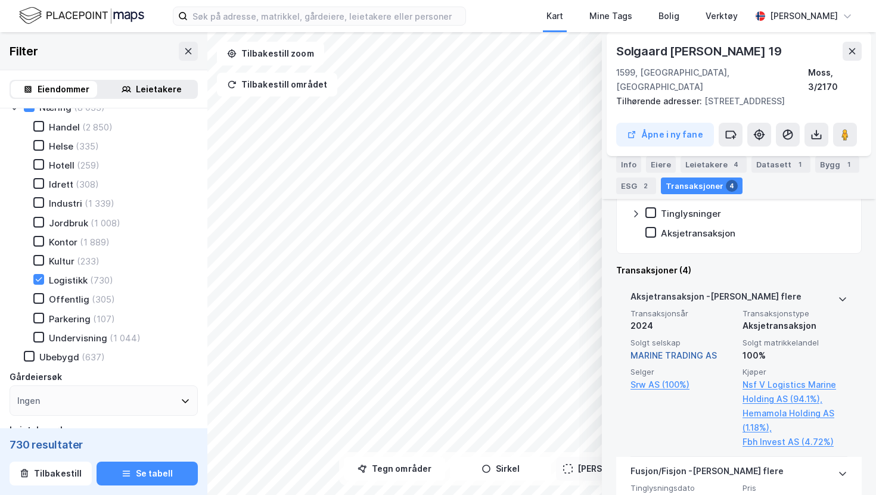
click at [690, 351] on link "MARINE TRADING AS" at bounding box center [674, 356] width 86 height 10
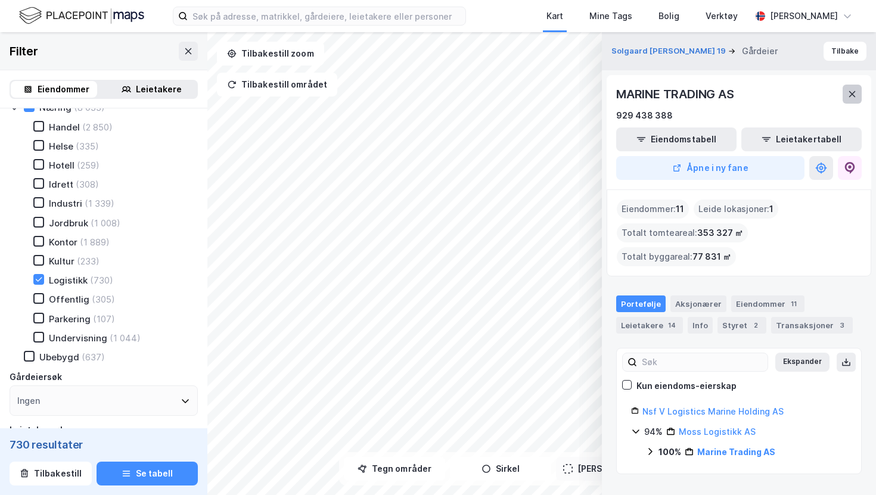
click at [855, 93] on icon at bounding box center [853, 94] width 10 height 10
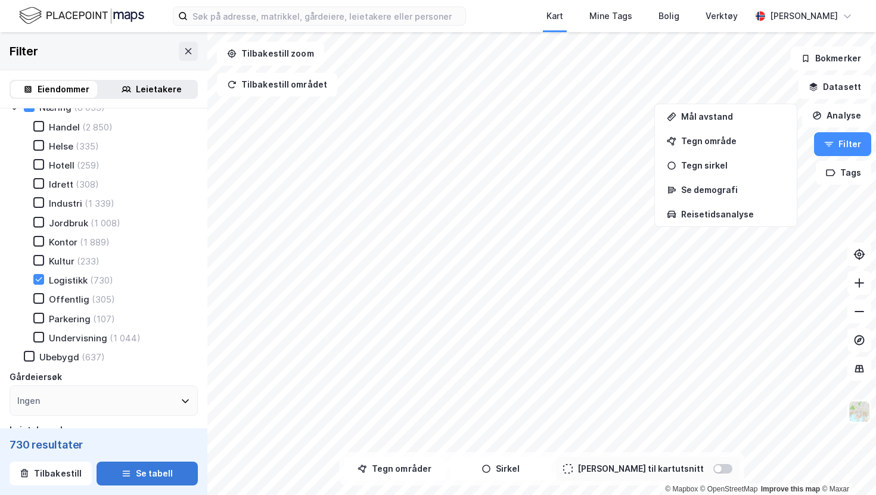
click at [141, 476] on button "Se tabell" at bounding box center [147, 474] width 101 height 24
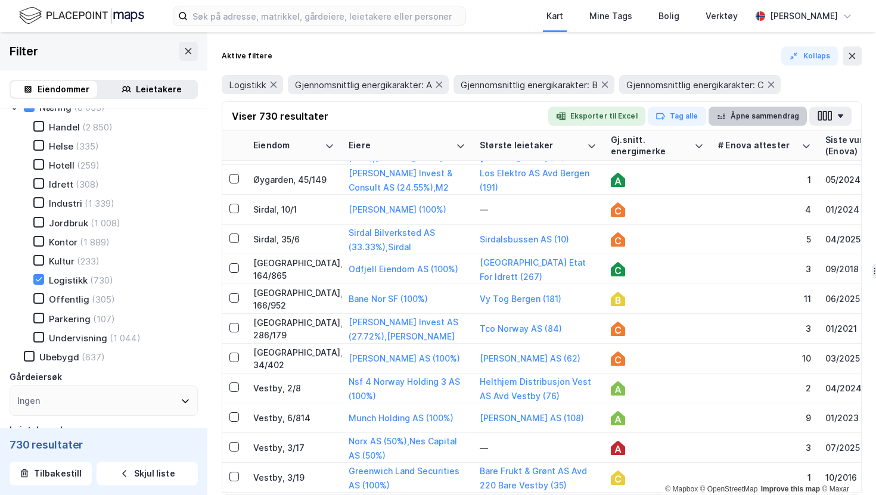
scroll to position [537, 0]
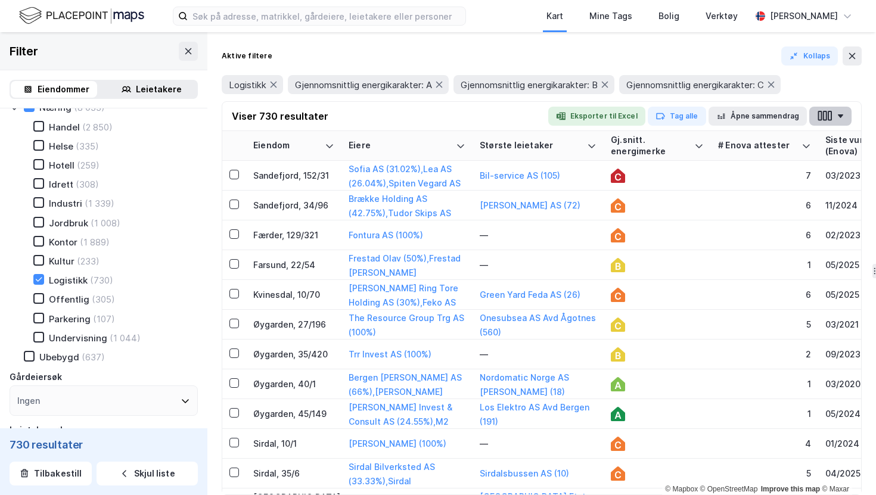
click at [825, 115] on icon "button" at bounding box center [825, 116] width 16 height 13
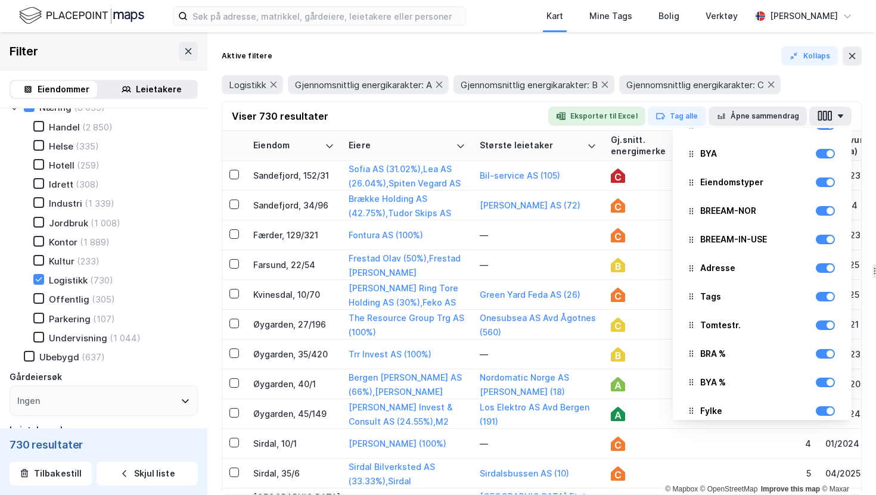
scroll to position [297, 0]
click at [639, 50] on div "Aktive filtere Kollaps" at bounding box center [542, 56] width 640 height 19
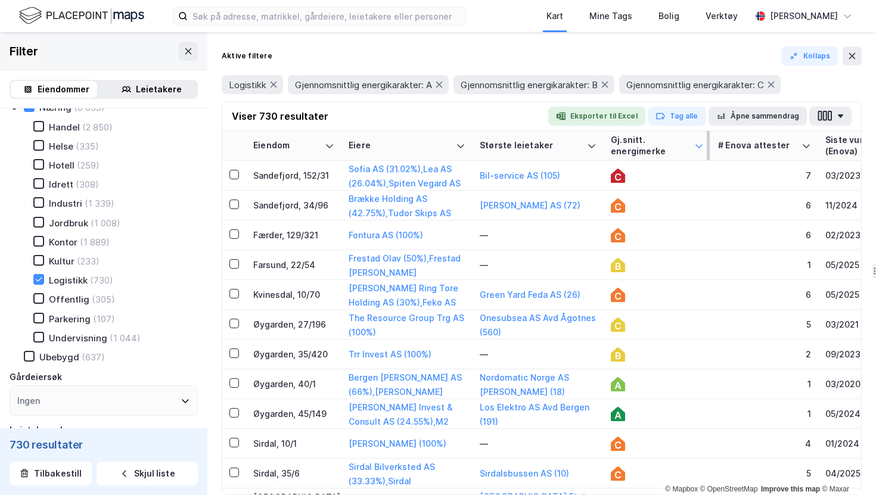
click at [697, 148] on icon at bounding box center [700, 146] width 10 height 10
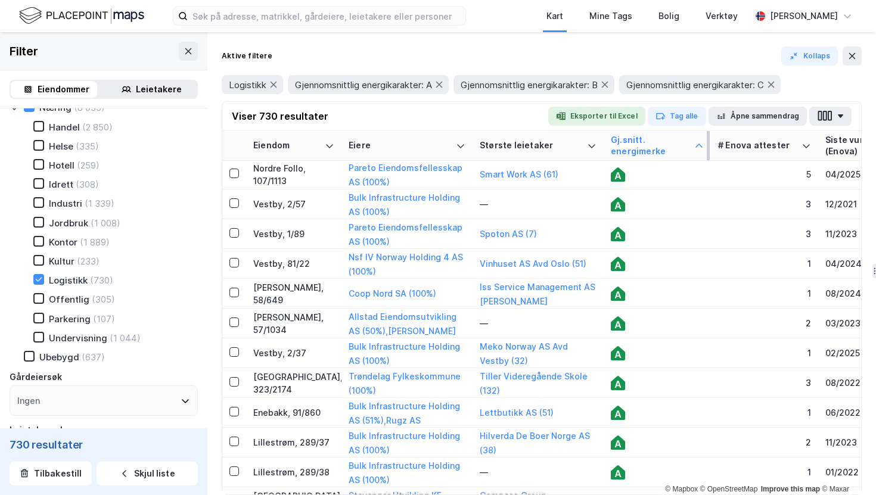
scroll to position [270, 0]
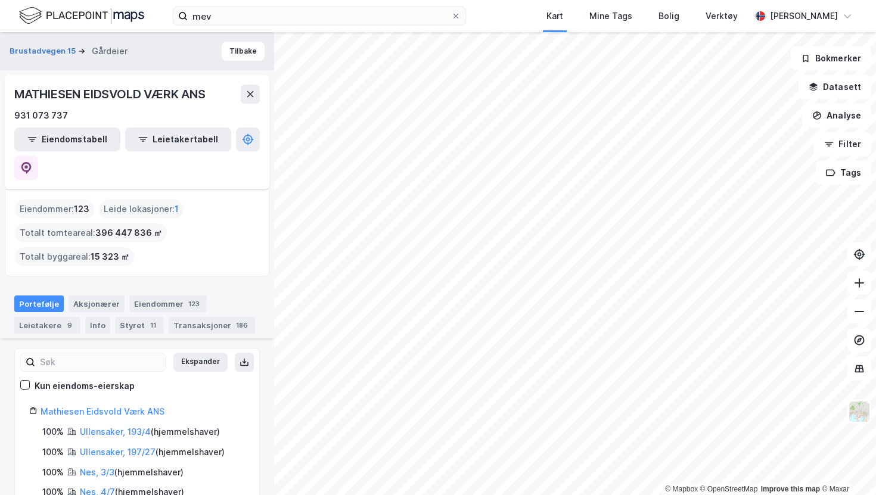
scroll to position [364, 0]
